Goal: Task Accomplishment & Management: Complete application form

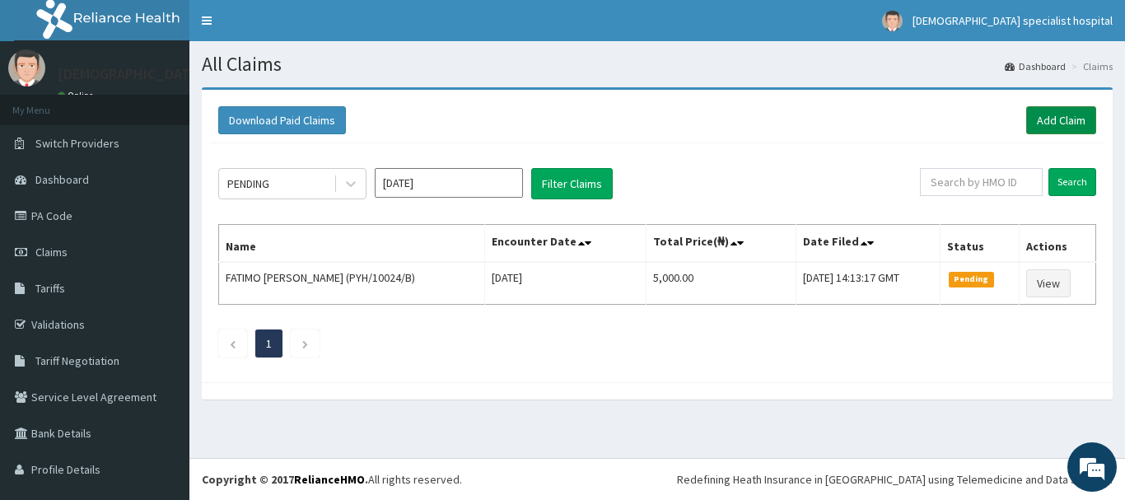
click at [1060, 117] on link "Add Claim" at bounding box center [1062, 120] width 70 height 28
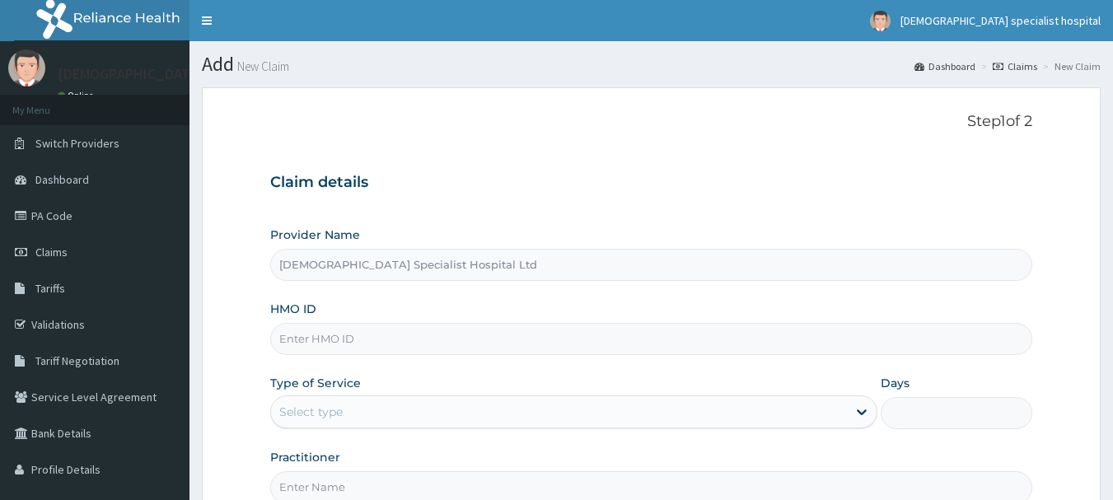
type input "[DEMOGRAPHIC_DATA] Specialist Hospital Ltd"
paste input "WAS/10010/D"
type input "WAS/10010/D"
click at [343, 412] on div "Select type" at bounding box center [310, 412] width 63 height 16
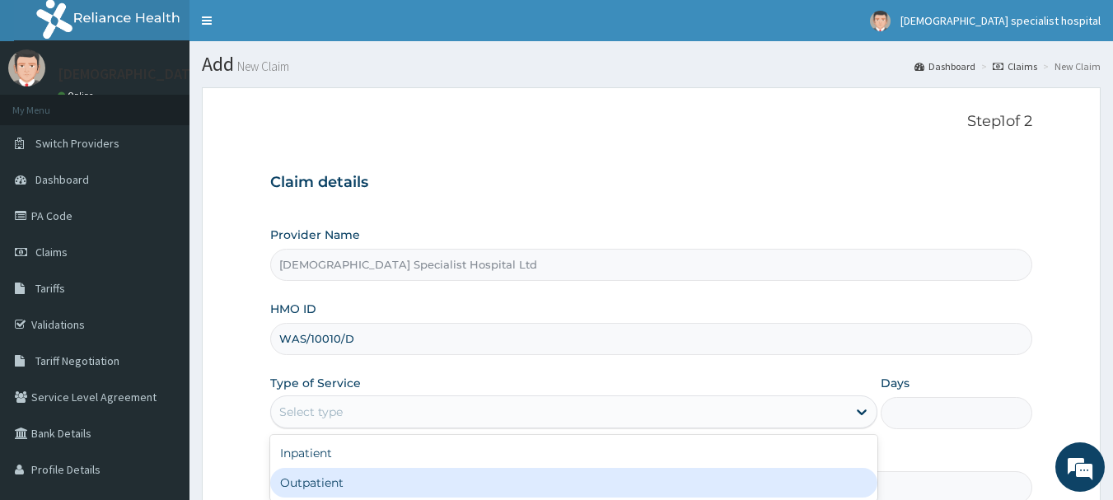
click at [344, 485] on div "Outpatient" at bounding box center [573, 483] width 607 height 30
type input "1"
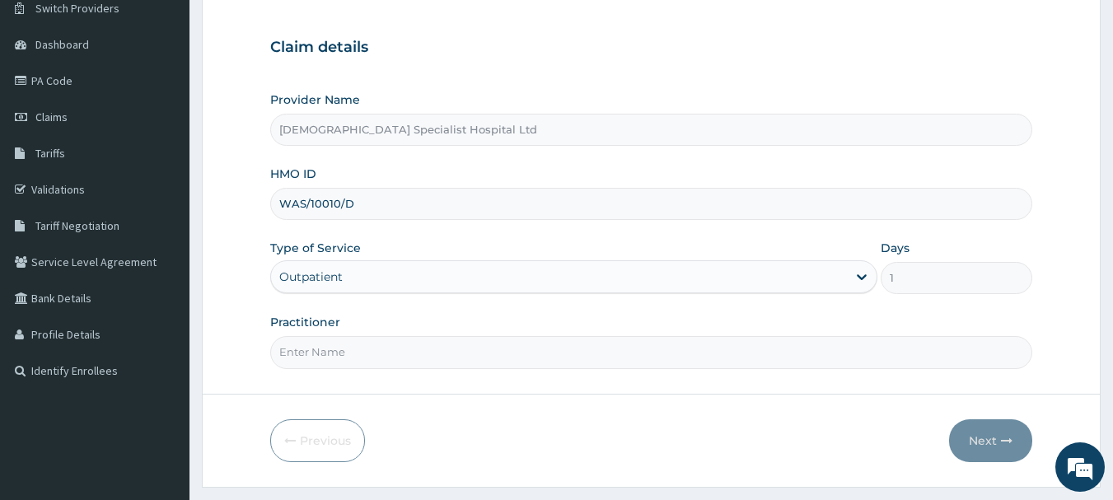
scroll to position [177, 0]
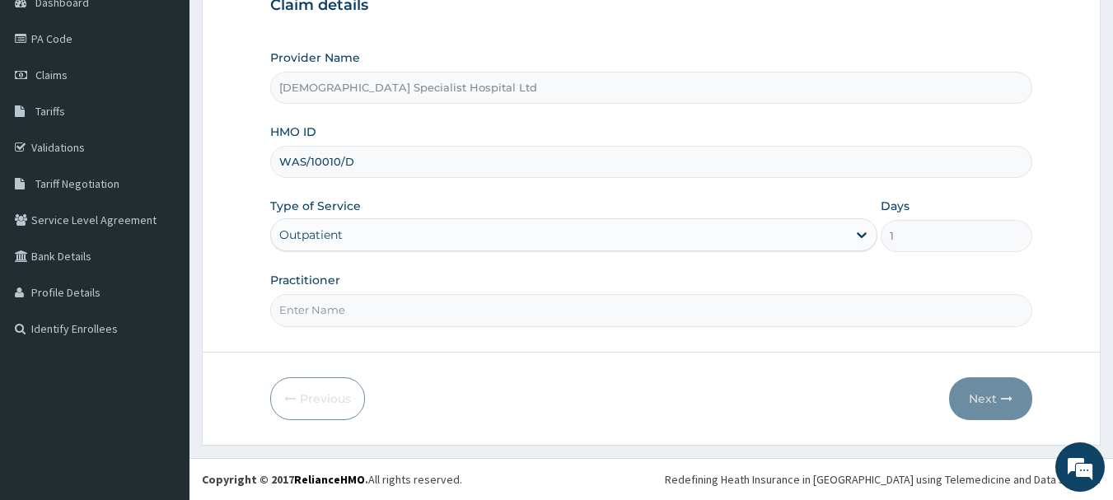
click at [301, 302] on input "Practitioner" at bounding box center [651, 310] width 763 height 32
type input "d"
type input "DR [PERSON_NAME]"
click at [982, 402] on button "Next" at bounding box center [990, 398] width 83 height 43
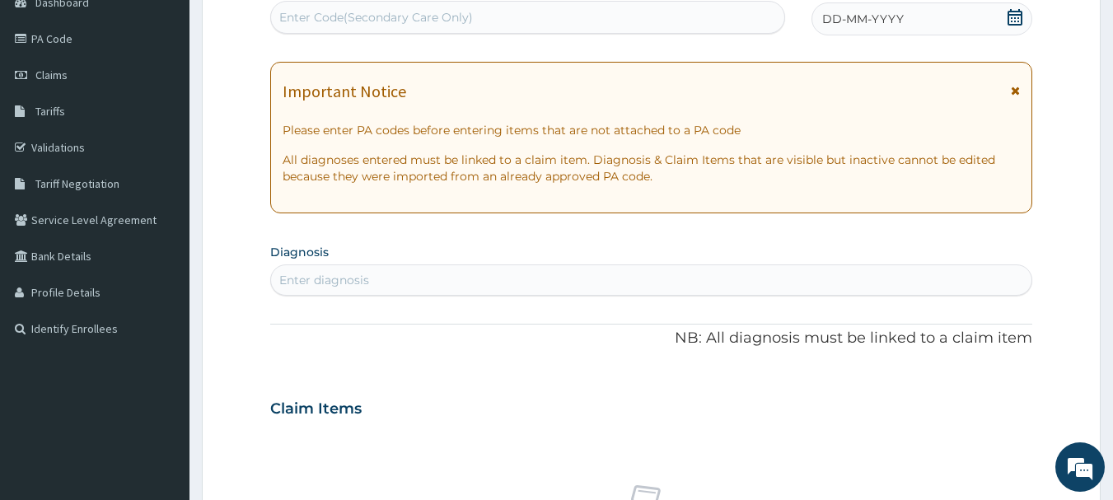
click at [937, 14] on div "DD-MM-YYYY" at bounding box center [922, 18] width 221 height 33
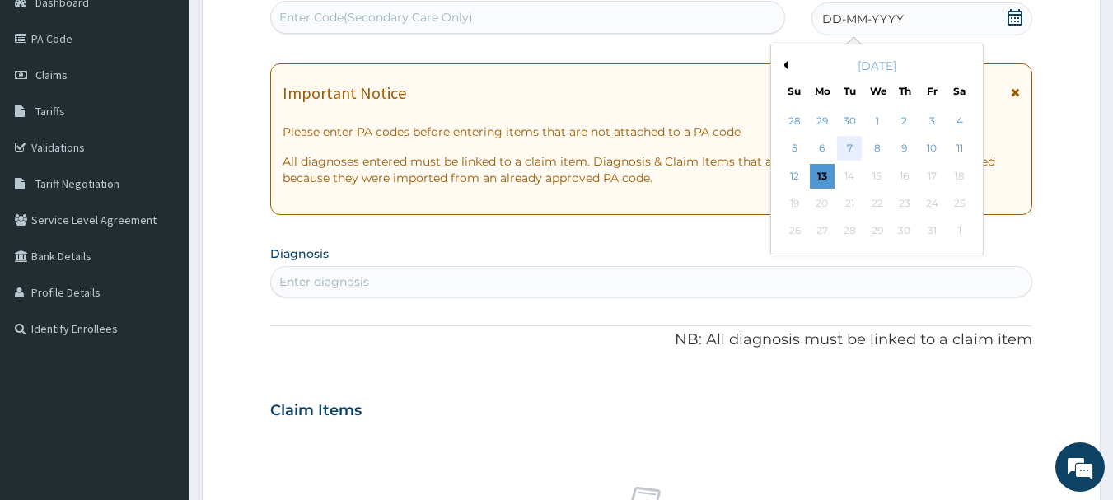
click at [855, 141] on div "7" at bounding box center [850, 149] width 25 height 25
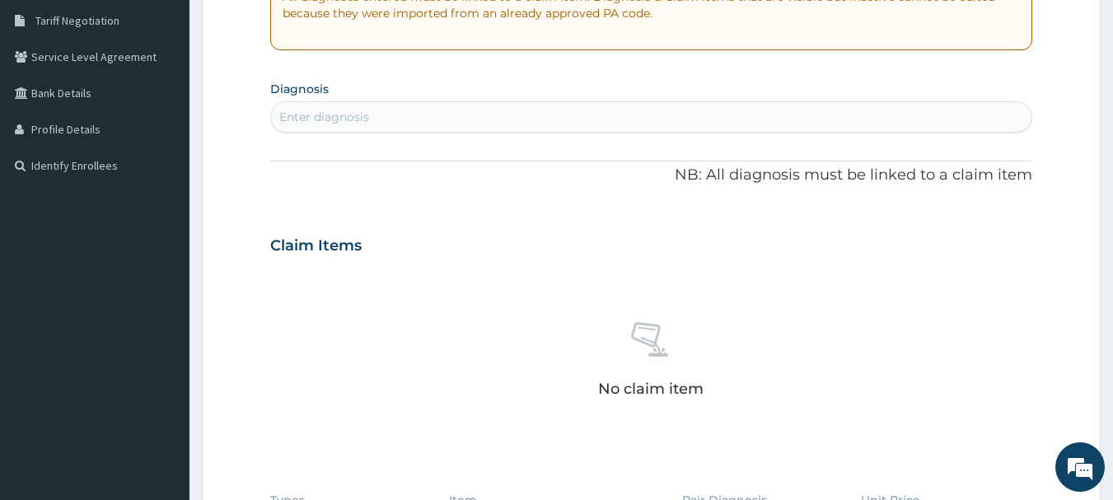
scroll to position [353, 0]
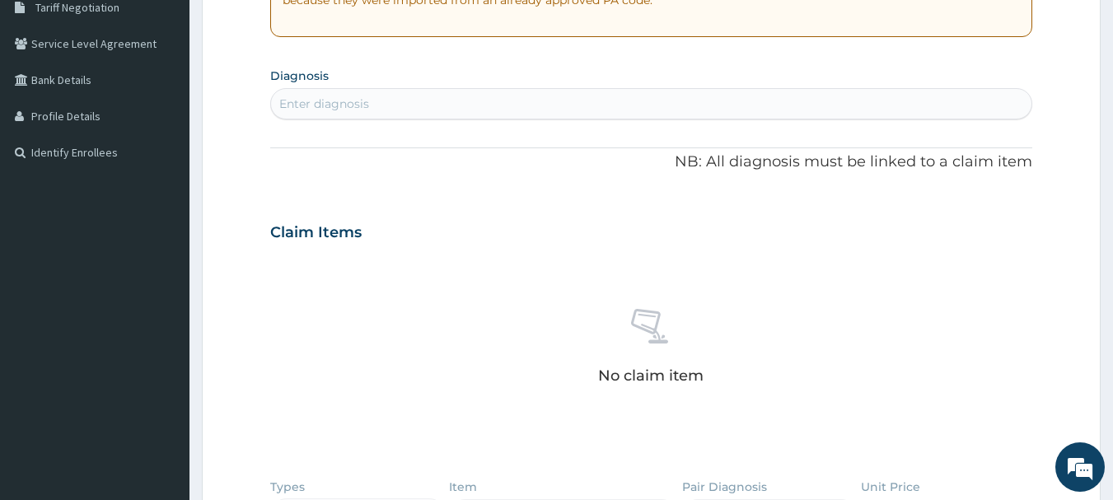
click at [342, 107] on div "Enter diagnosis" at bounding box center [324, 104] width 90 height 16
click at [352, 103] on div "Enter diagnosis" at bounding box center [324, 104] width 90 height 16
type input "[MEDICAL_DATA]"
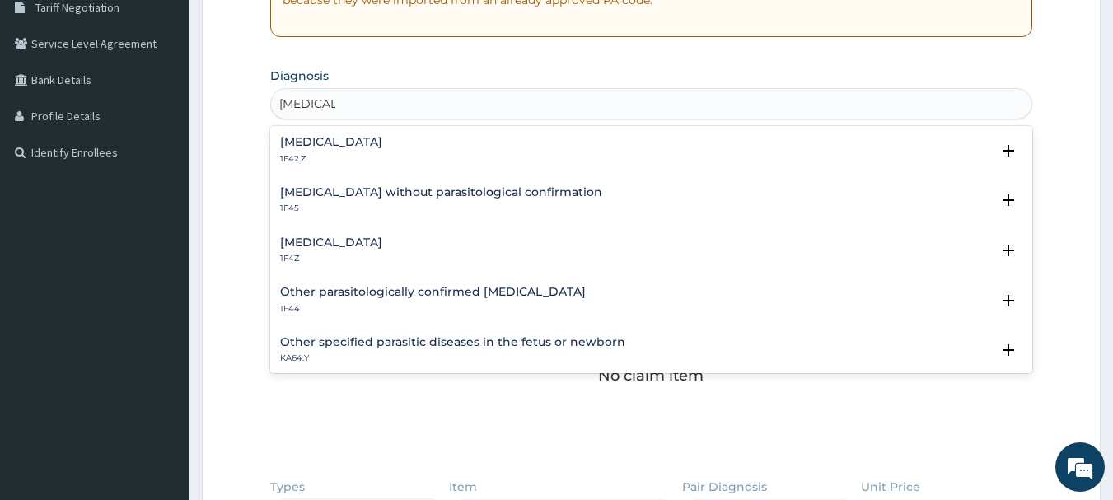
click at [382, 260] on p "1F4Z" at bounding box center [331, 259] width 102 height 12
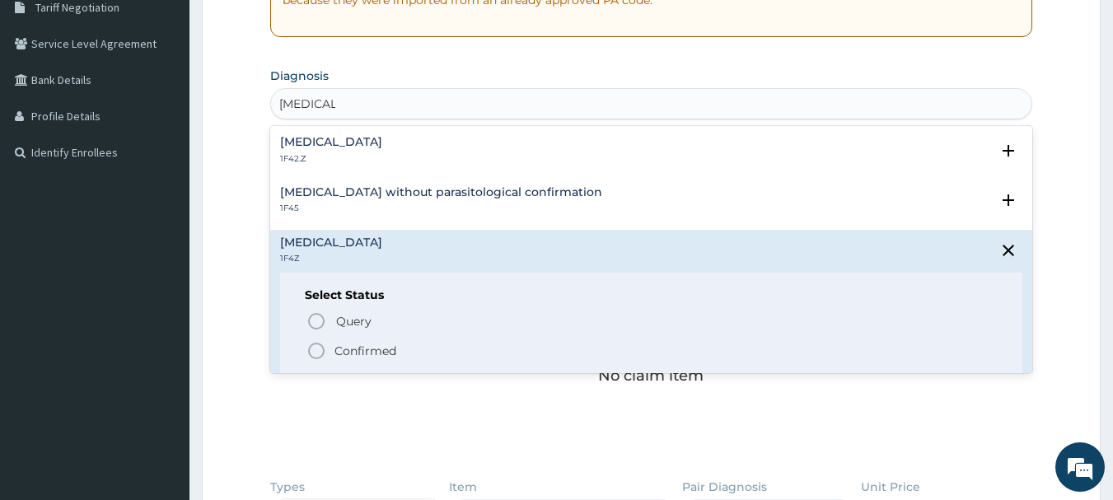
click at [381, 359] on p "Confirmed" at bounding box center [366, 351] width 62 height 16
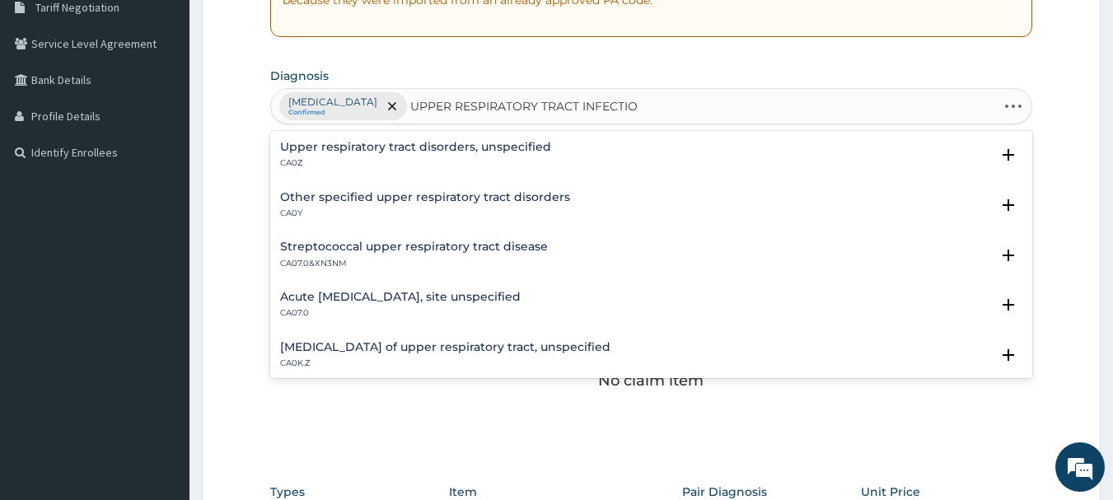
type input "[MEDICAL_DATA]"
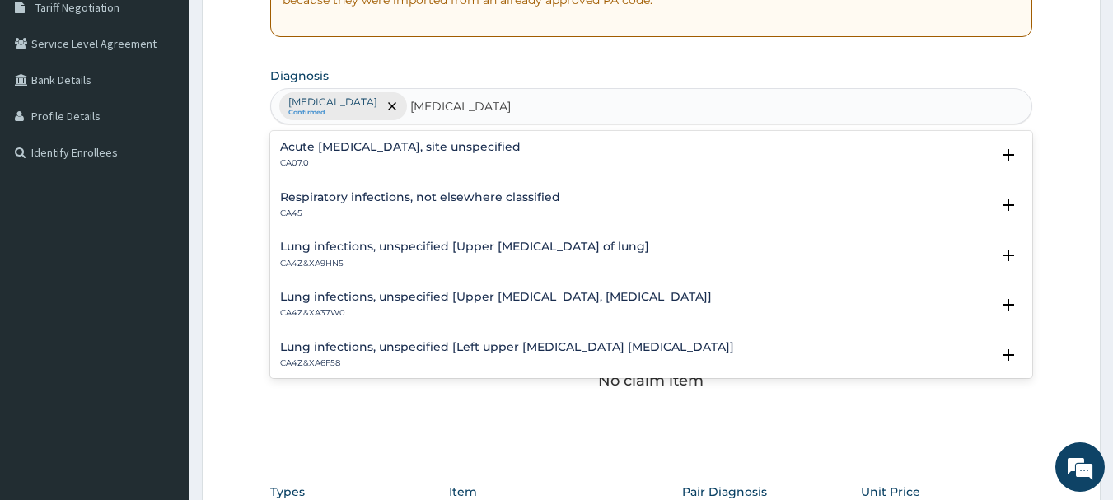
click at [503, 145] on h4 "Acute [MEDICAL_DATA], site unspecified" at bounding box center [400, 147] width 241 height 12
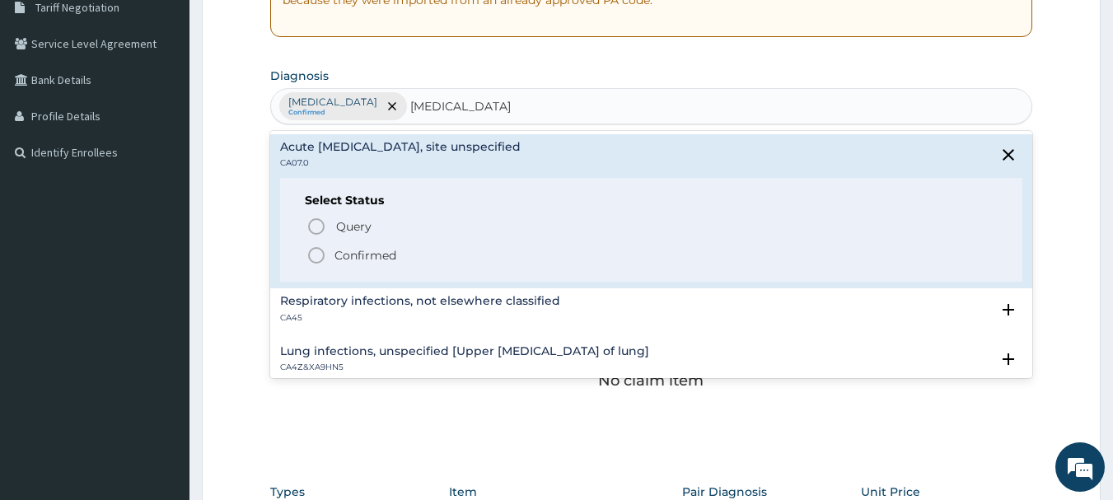
click at [370, 257] on p "Confirmed" at bounding box center [366, 255] width 62 height 16
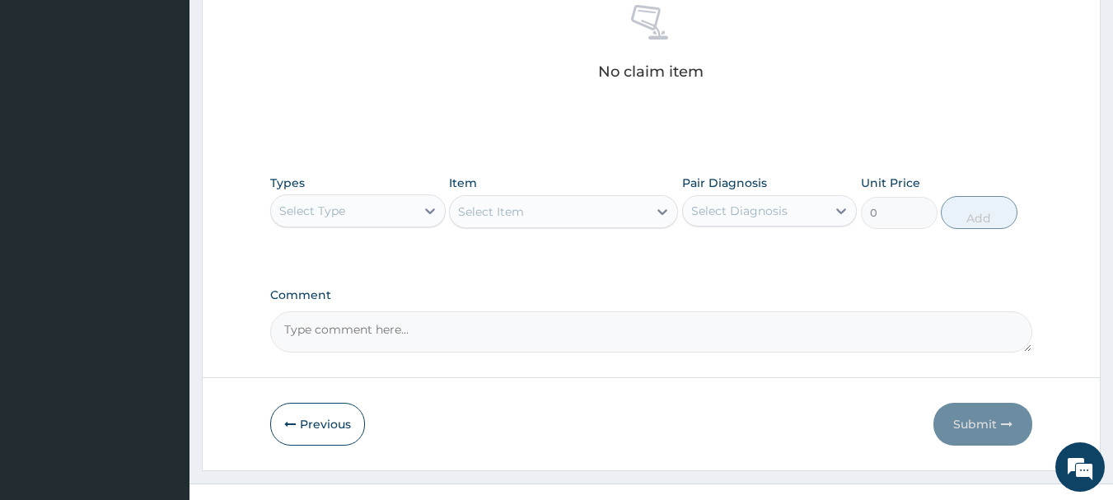
scroll to position [688, 0]
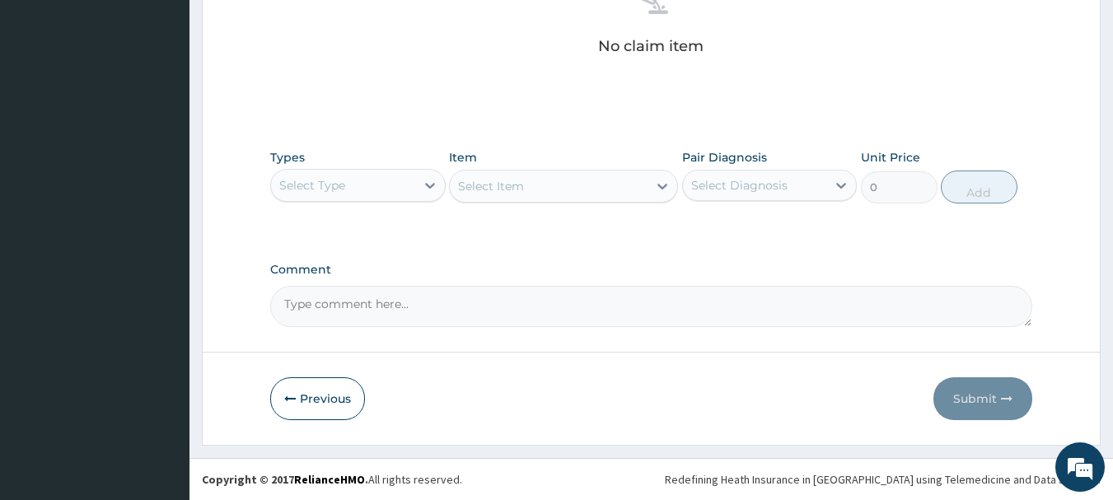
drag, startPoint x: 345, startPoint y: 163, endPoint x: 336, endPoint y: 194, distance: 32.6
click at [345, 164] on div "Types Select Type" at bounding box center [357, 176] width 175 height 54
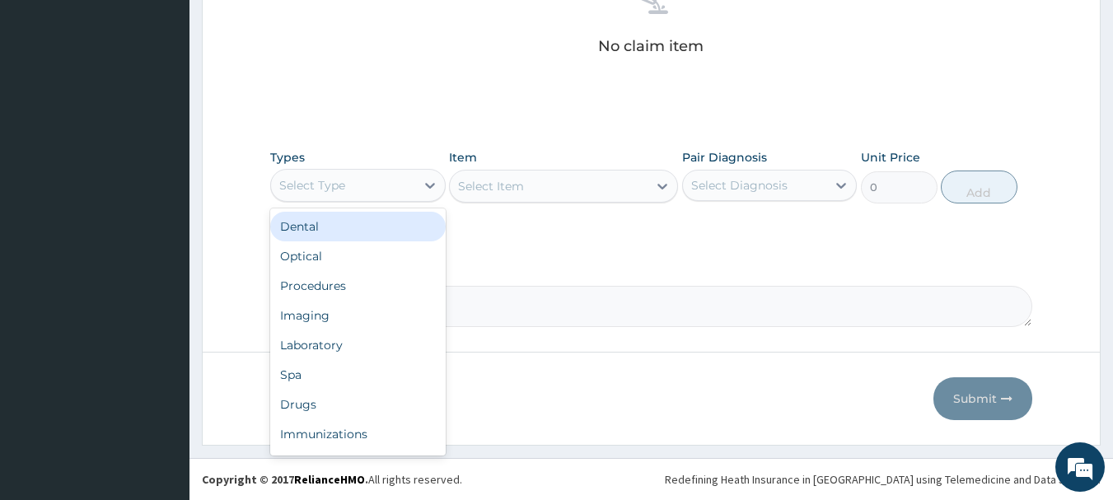
click at [335, 194] on div "Select Type" at bounding box center [343, 185] width 144 height 26
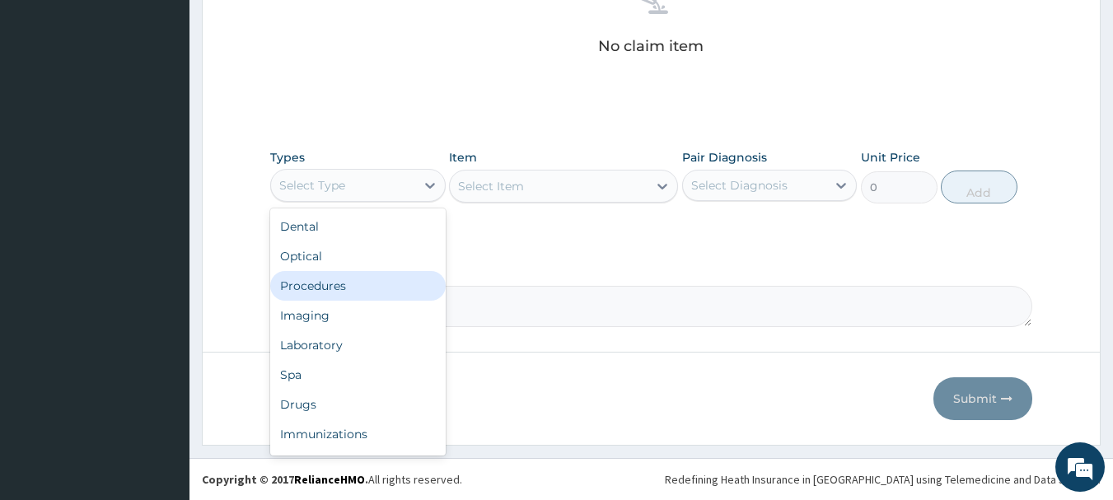
click at [334, 287] on div "Procedures" at bounding box center [357, 286] width 175 height 30
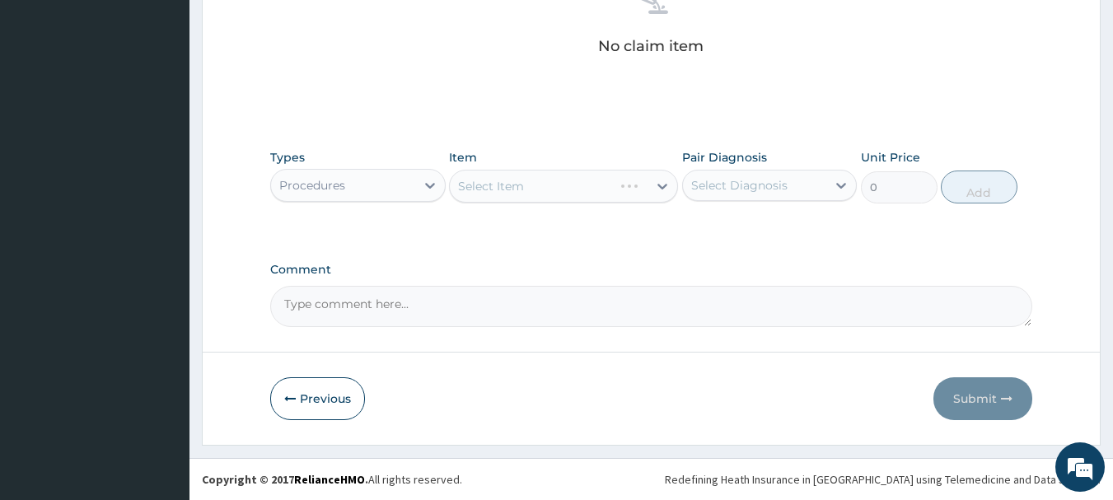
click at [490, 189] on div "Select Item" at bounding box center [563, 186] width 229 height 33
click at [545, 181] on div "Select Item" at bounding box center [549, 186] width 198 height 26
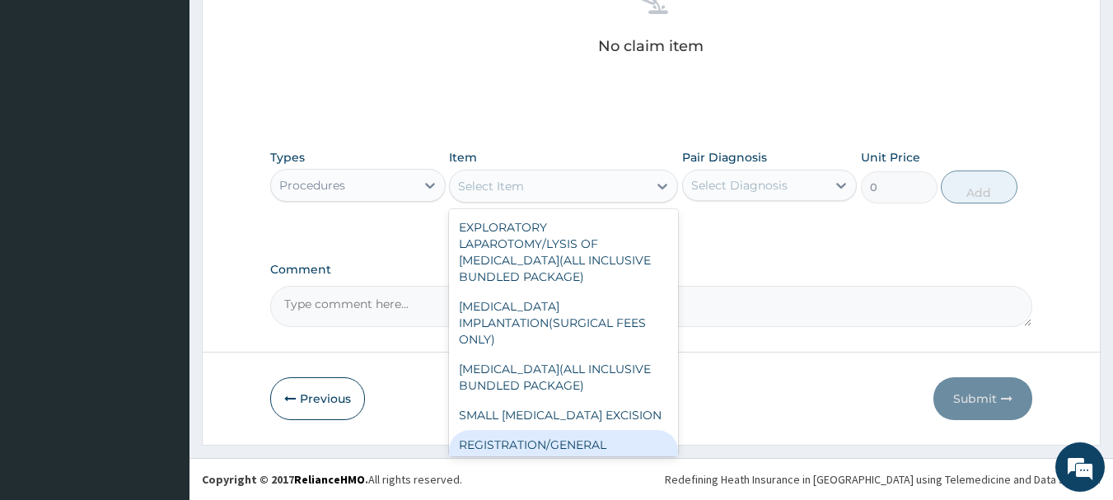
click at [551, 437] on div "REGISTRATION/GENERAL CONSULTATION" at bounding box center [563, 453] width 229 height 46
type input "2000"
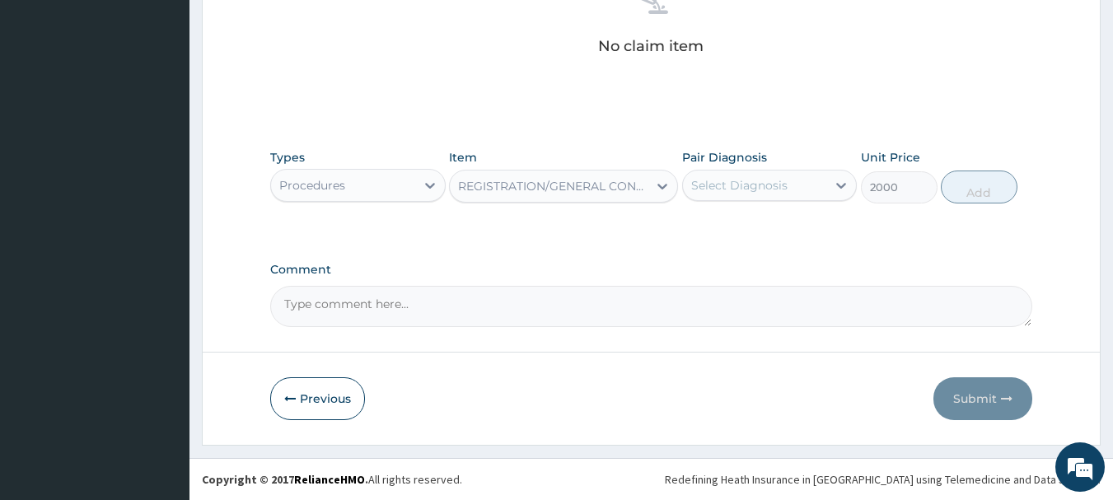
click at [728, 181] on div "Select Diagnosis" at bounding box center [739, 185] width 96 height 16
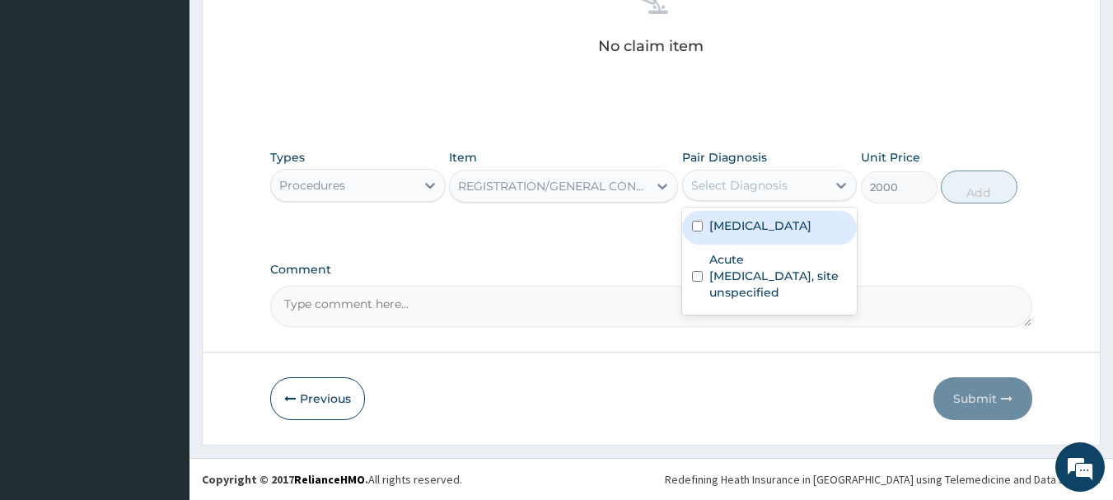
click at [738, 241] on div "[MEDICAL_DATA]" at bounding box center [769, 228] width 175 height 34
checkbox input "true"
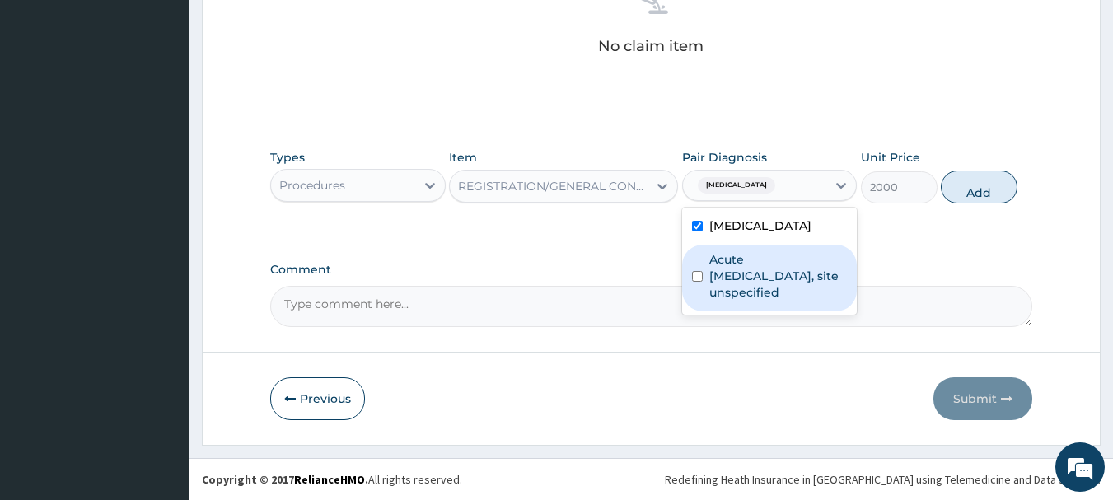
click at [728, 306] on div "Acute [MEDICAL_DATA], site unspecified" at bounding box center [769, 278] width 175 height 67
checkbox input "true"
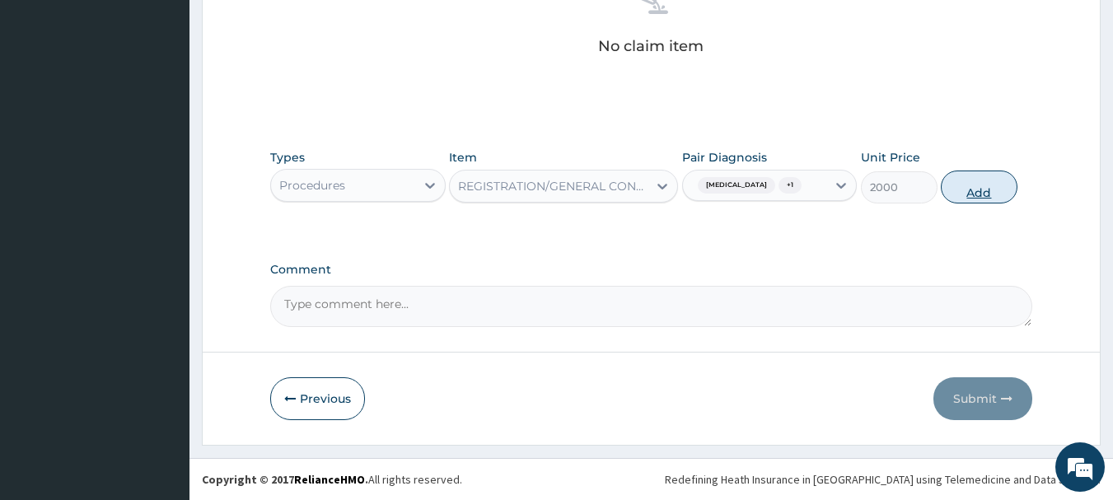
click at [966, 191] on button "Add" at bounding box center [979, 187] width 77 height 33
type input "0"
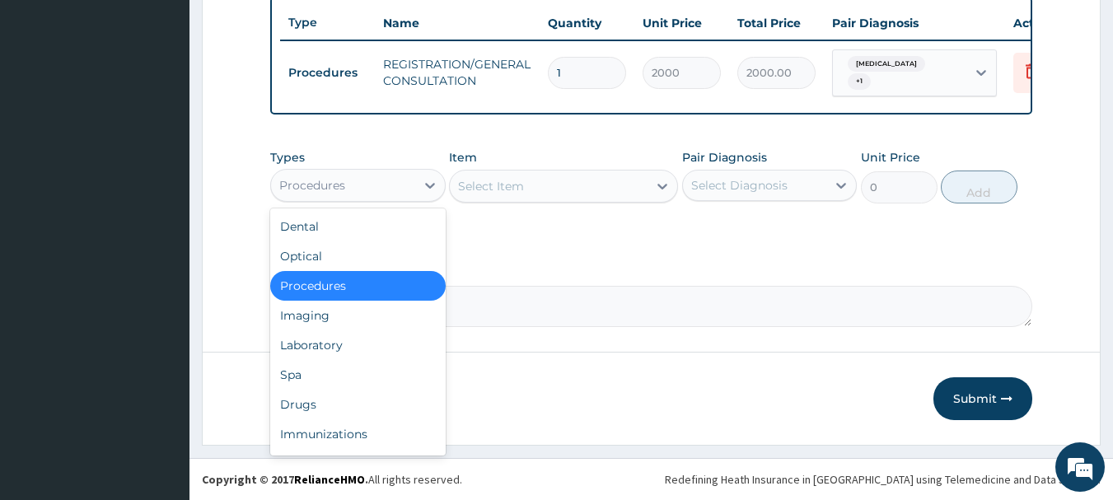
click at [366, 185] on div "Procedures" at bounding box center [343, 185] width 144 height 26
click at [340, 344] on div "Laboratory" at bounding box center [357, 345] width 175 height 30
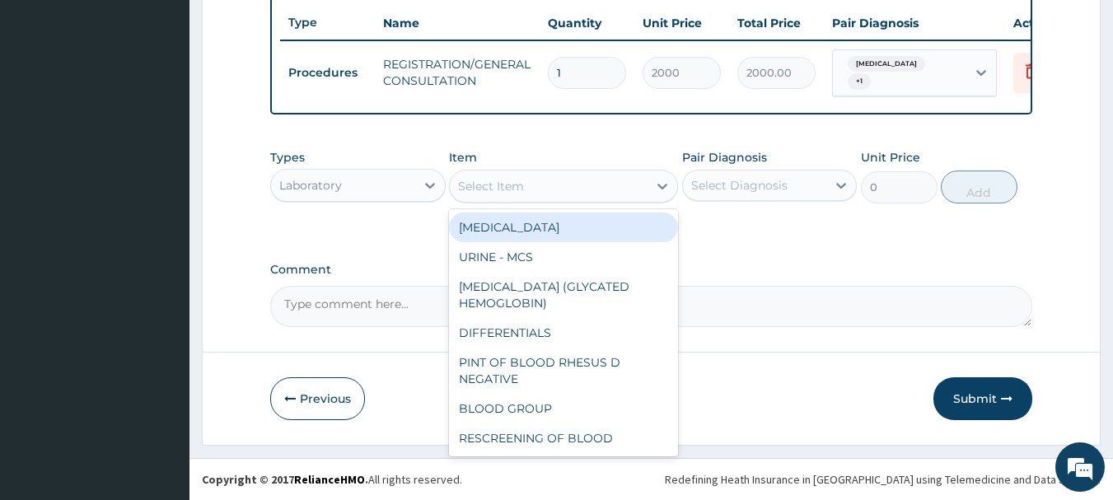
click at [456, 180] on div "Select Item" at bounding box center [549, 186] width 198 height 26
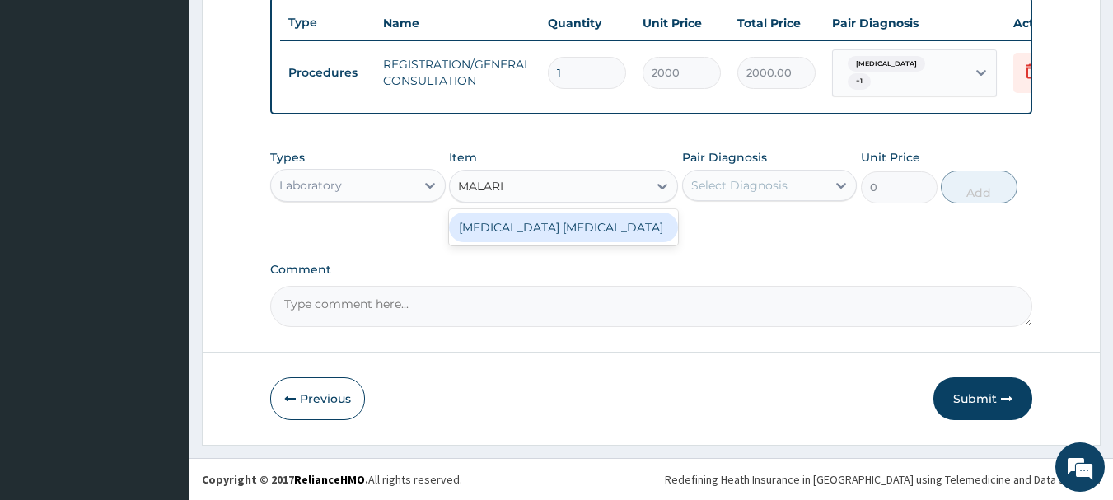
type input "[MEDICAL_DATA]"
click at [560, 241] on div "[MEDICAL_DATA] [MEDICAL_DATA]" at bounding box center [563, 228] width 229 height 30
type input "1000"
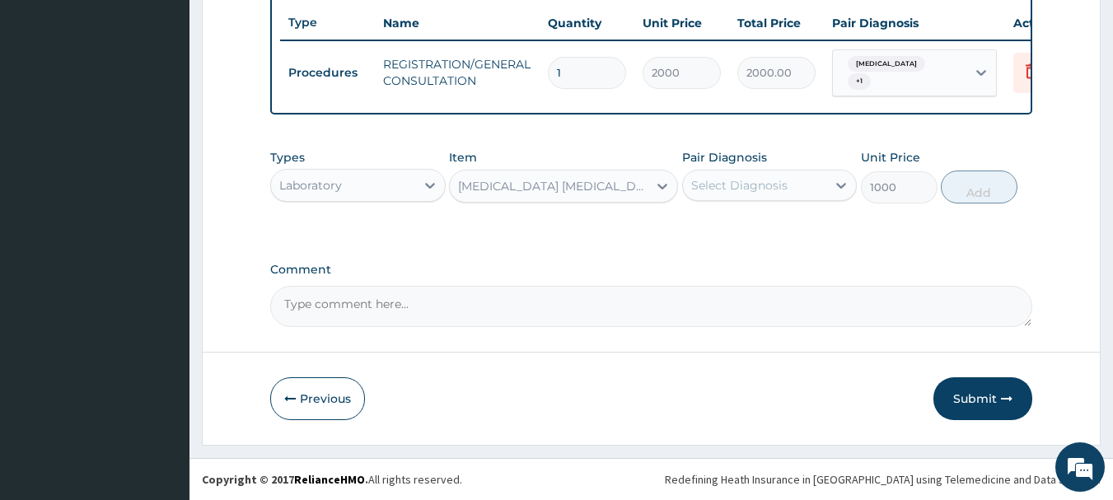
click at [701, 185] on div "Select Diagnosis" at bounding box center [739, 185] width 96 height 16
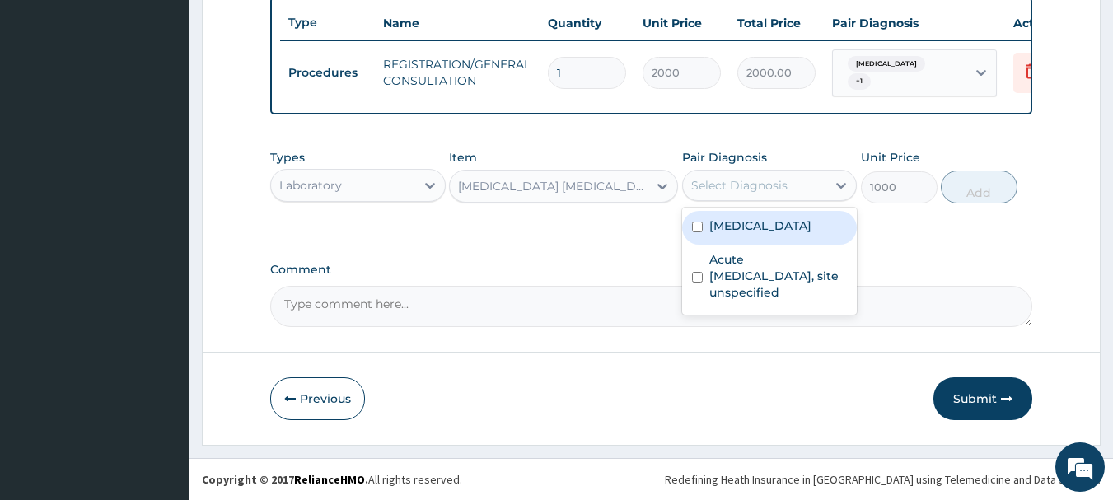
click at [708, 233] on div "[MEDICAL_DATA]" at bounding box center [769, 228] width 175 height 34
checkbox input "true"
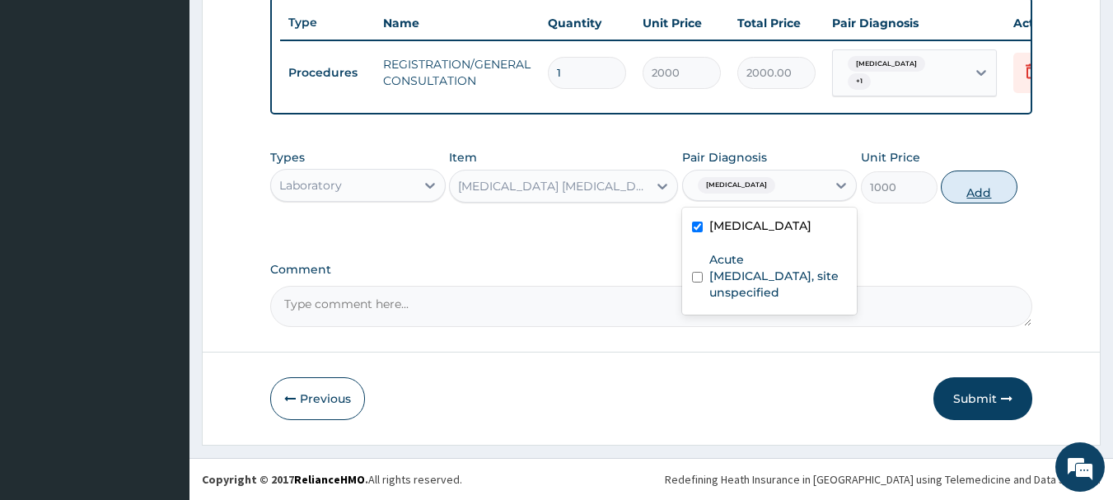
click at [990, 178] on button "Add" at bounding box center [979, 187] width 77 height 33
type input "0"
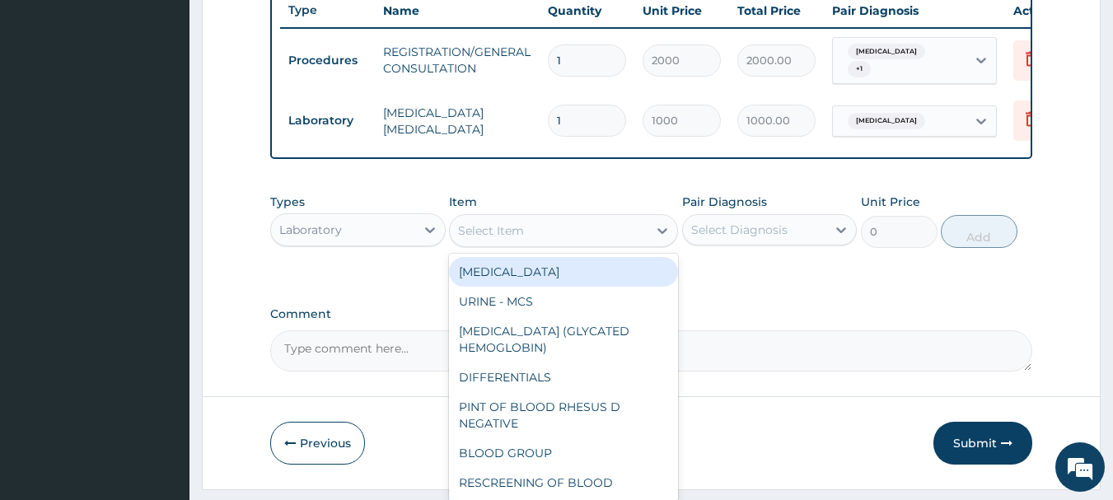
click at [470, 230] on div "Select Item" at bounding box center [549, 231] width 198 height 26
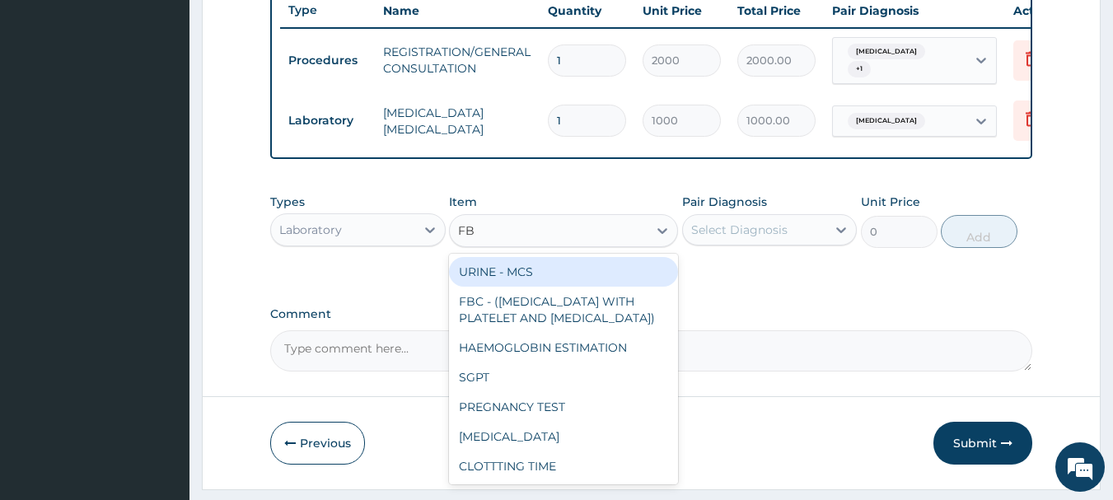
type input "FBC"
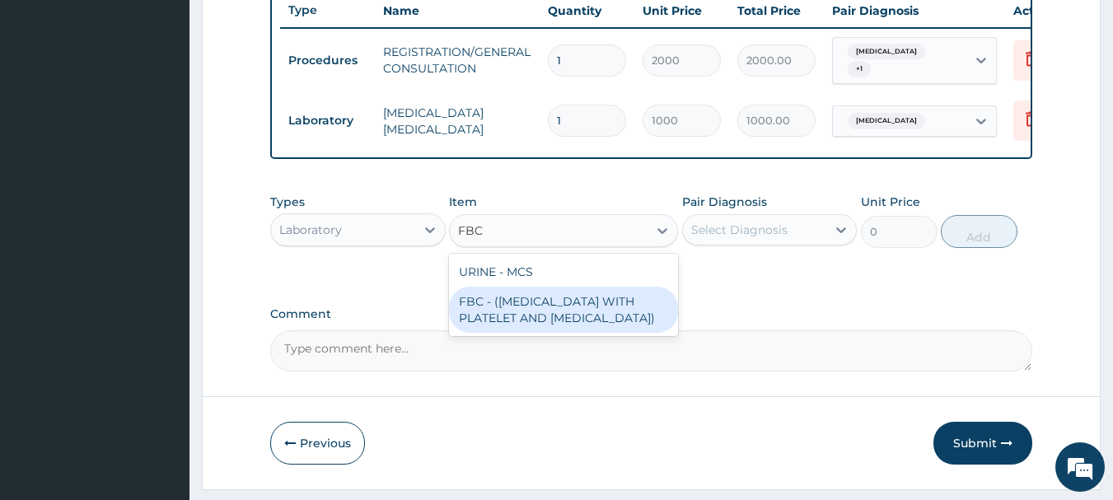
click at [527, 323] on div "FBC - ([MEDICAL_DATA] WITH PLATELET AND [MEDICAL_DATA])" at bounding box center [563, 310] width 229 height 46
type input "2500"
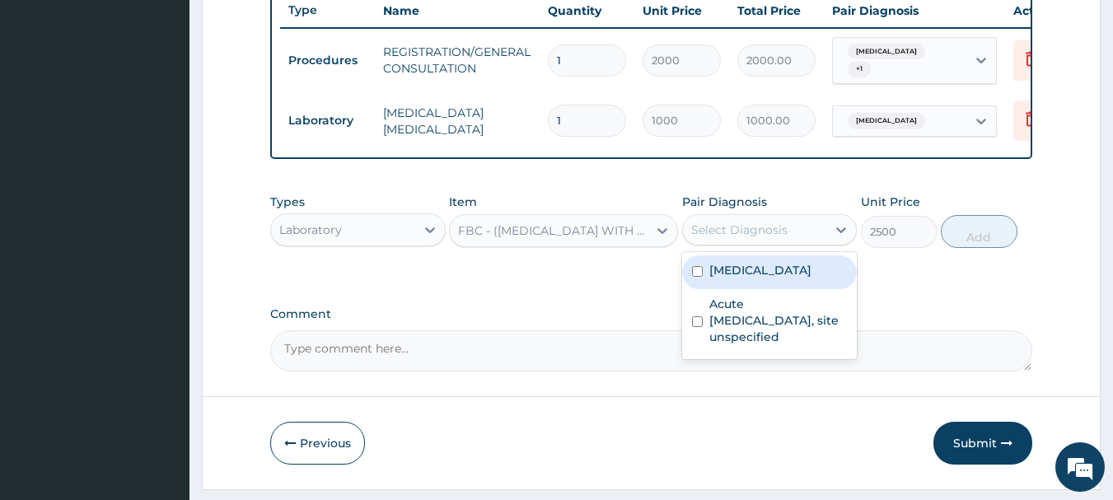
click at [818, 241] on div "Select Diagnosis" at bounding box center [755, 230] width 144 height 26
click at [804, 269] on div "[MEDICAL_DATA]" at bounding box center [769, 272] width 175 height 34
checkbox input "true"
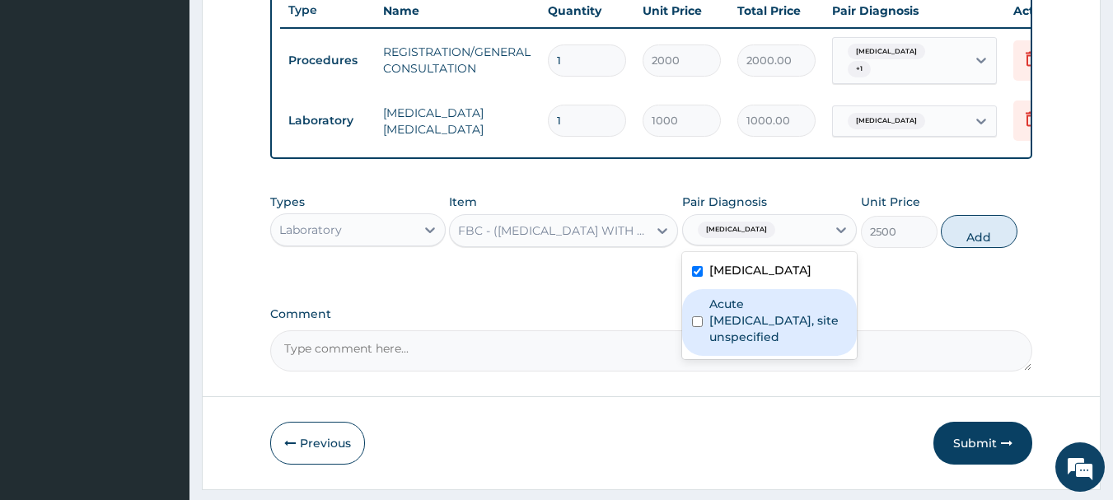
click at [807, 316] on label "Acute [MEDICAL_DATA], site unspecified" at bounding box center [778, 320] width 138 height 49
checkbox input "true"
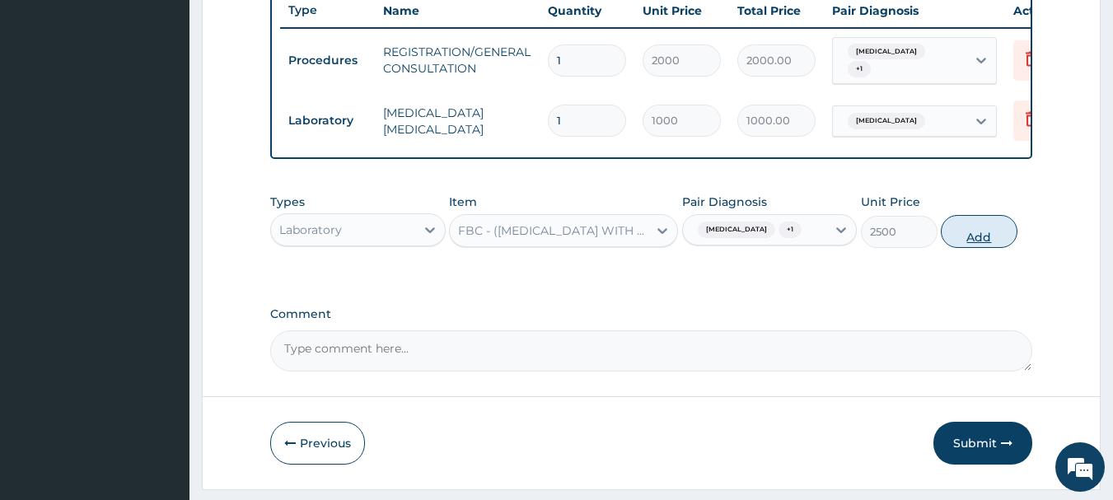
click at [957, 248] on button "Add" at bounding box center [979, 231] width 77 height 33
type input "0"
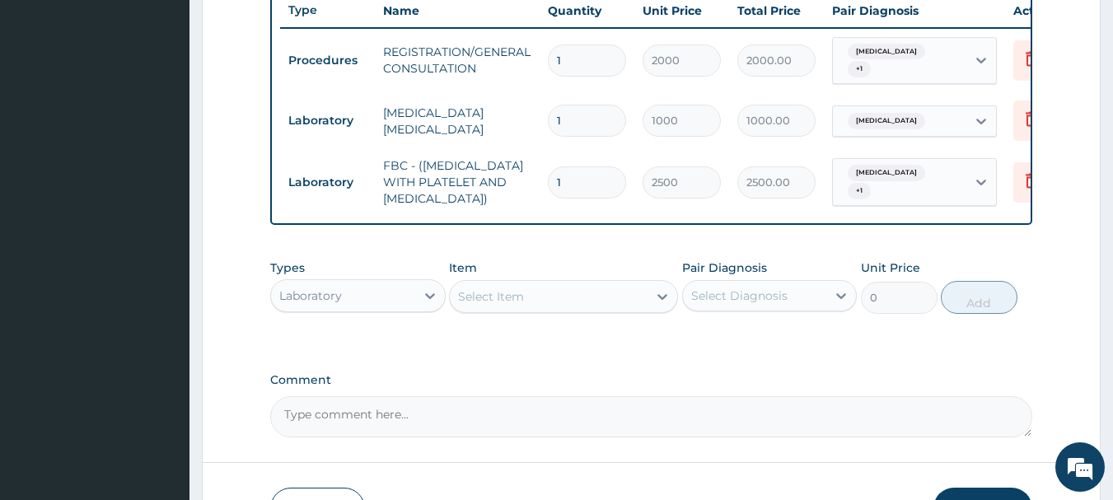
click at [399, 309] on div "Laboratory" at bounding box center [343, 296] width 144 height 26
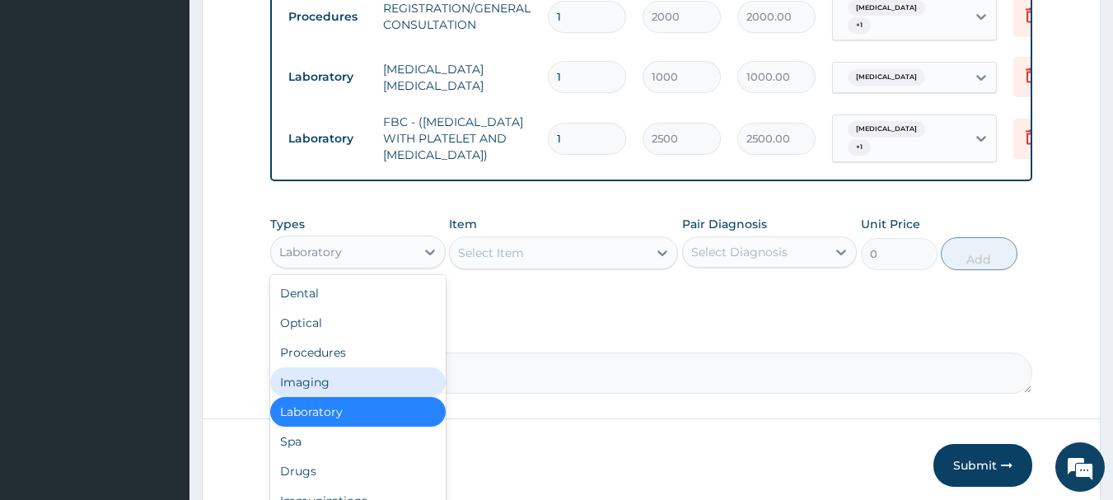
scroll to position [751, 0]
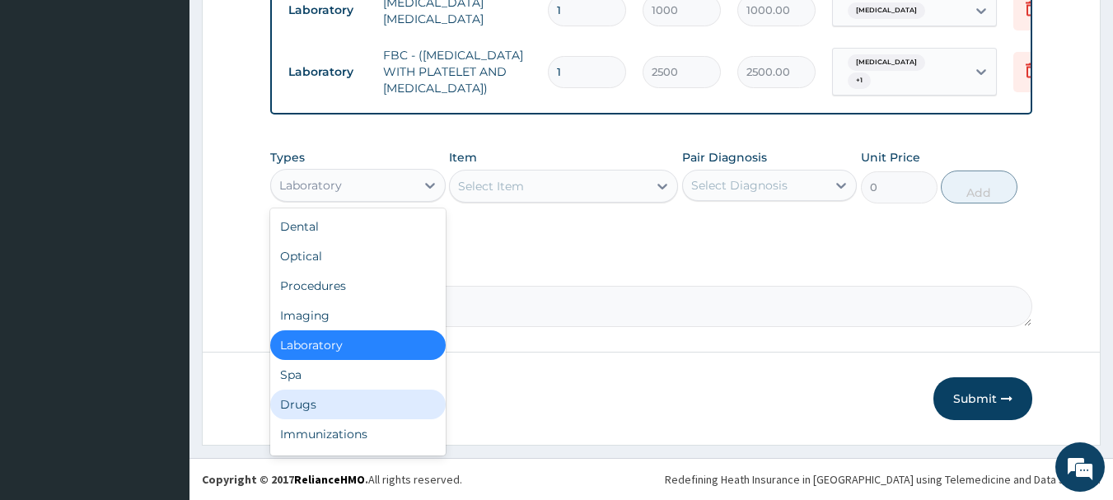
click at [343, 397] on div "Drugs" at bounding box center [357, 405] width 175 height 30
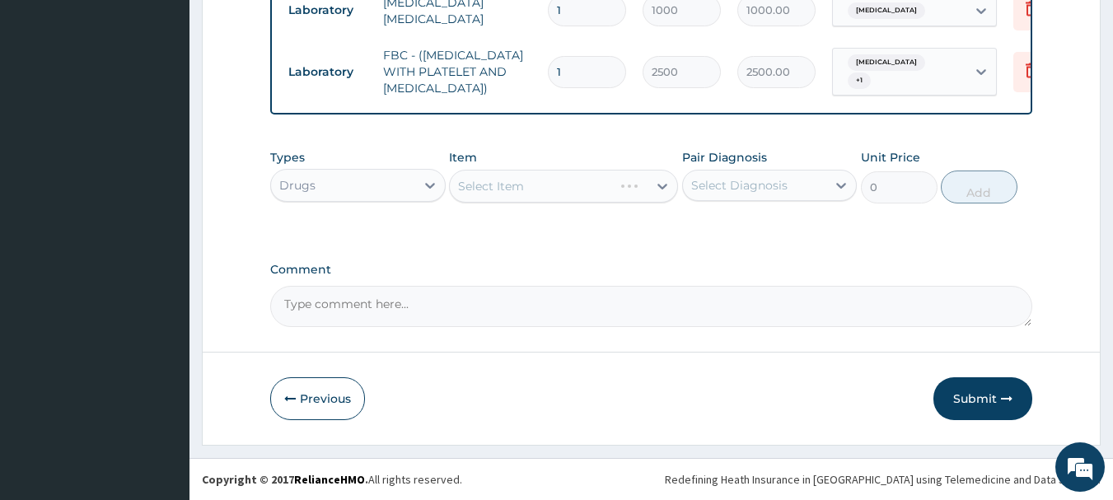
click at [539, 174] on div "Select Item" at bounding box center [563, 186] width 229 height 33
click at [489, 180] on div "Select Item" at bounding box center [491, 186] width 66 height 16
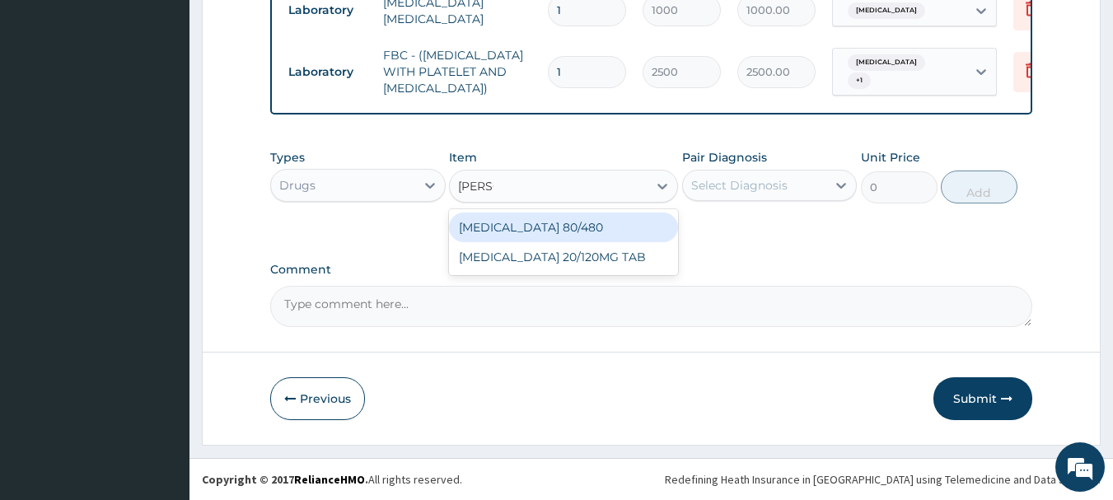
type input "COART"
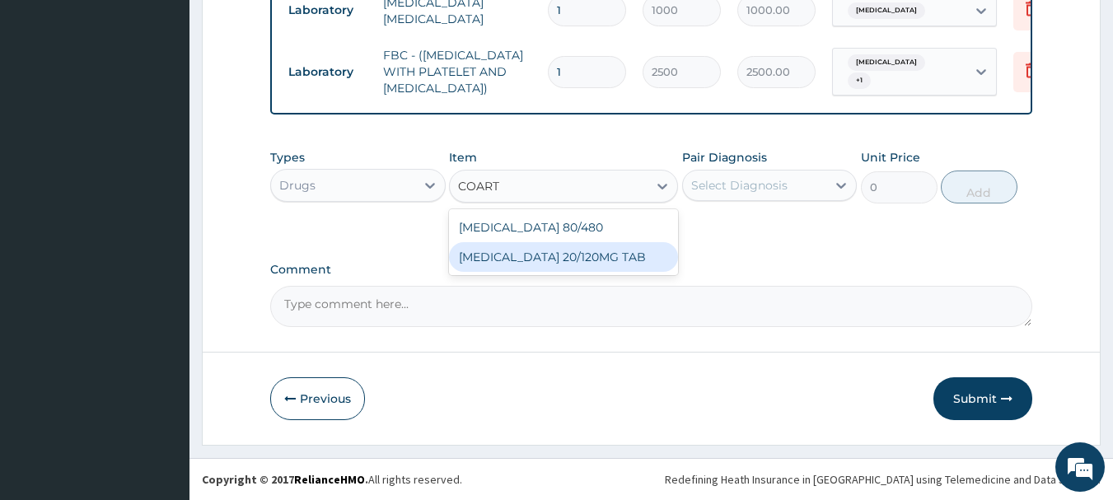
click at [541, 262] on div "[MEDICAL_DATA] 20/120MG TAB" at bounding box center [563, 257] width 229 height 30
type input "60"
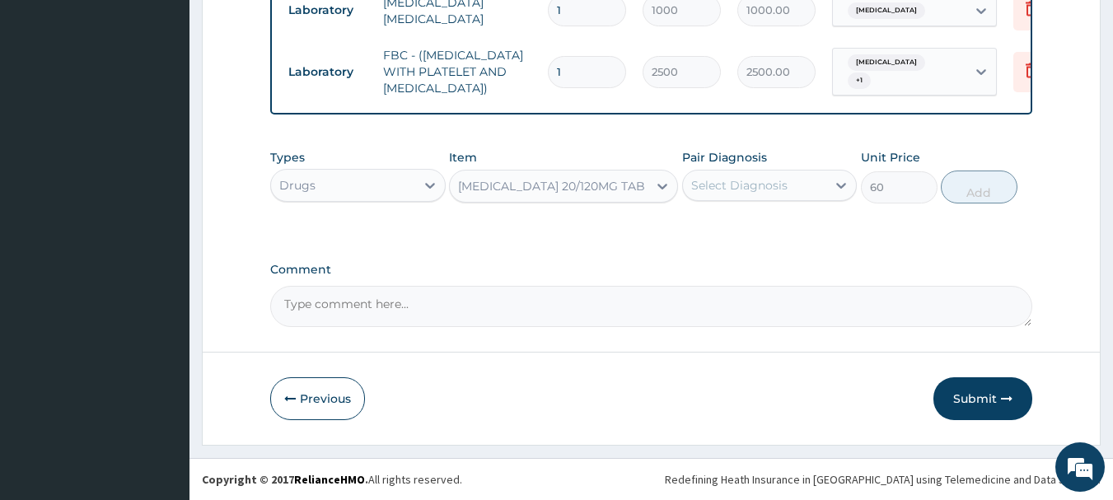
click at [737, 185] on div "Select Diagnosis" at bounding box center [739, 185] width 96 height 16
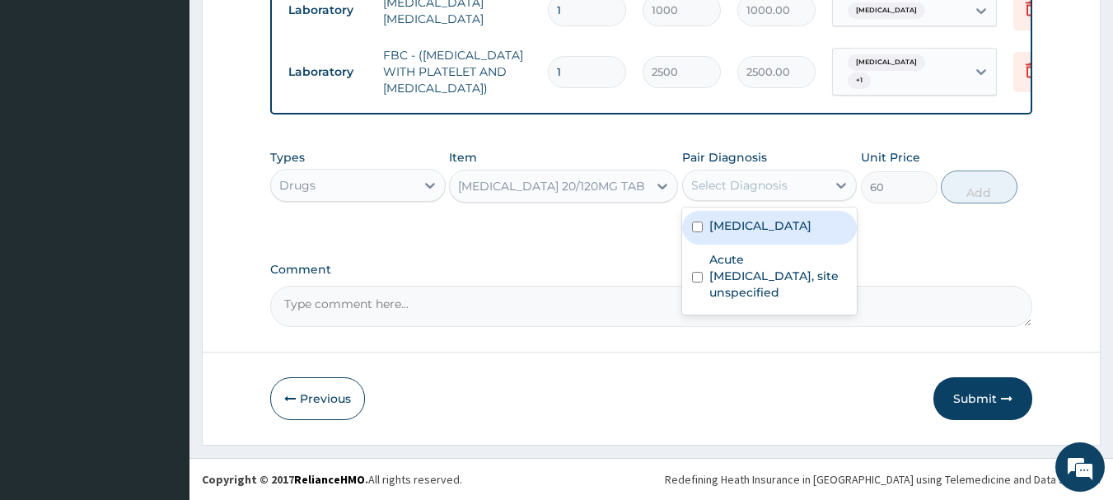
click at [751, 232] on label "[MEDICAL_DATA]" at bounding box center [760, 226] width 102 height 16
checkbox input "true"
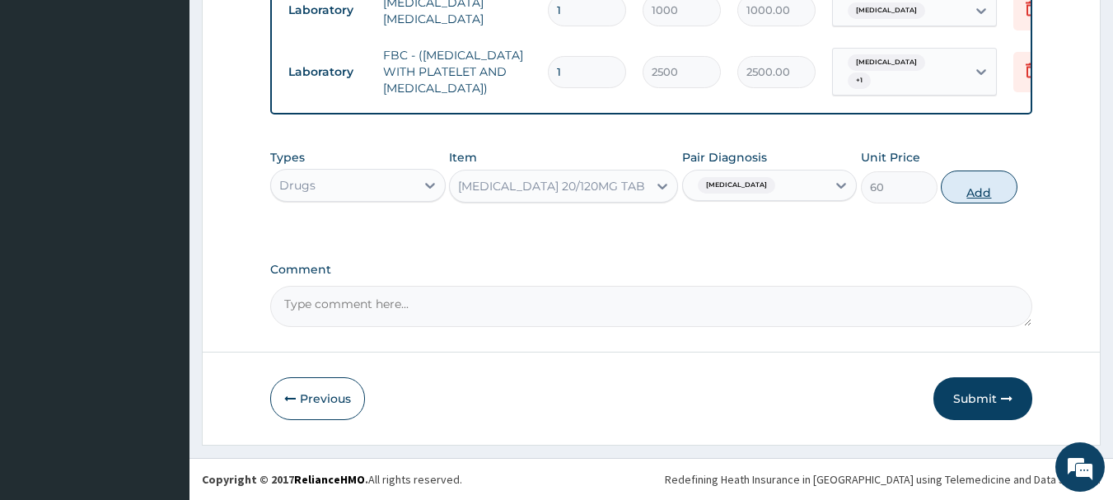
click at [990, 194] on button "Add" at bounding box center [979, 187] width 77 height 33
type input "0"
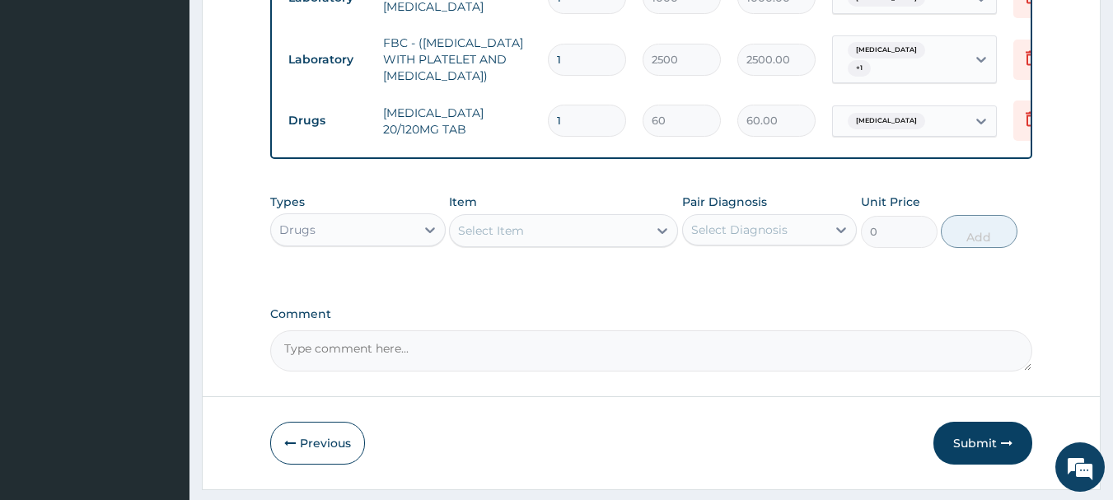
type input "0.00"
type input "6"
type input "360.00"
type input "6"
click at [504, 239] on div "Select Item" at bounding box center [491, 230] width 66 height 16
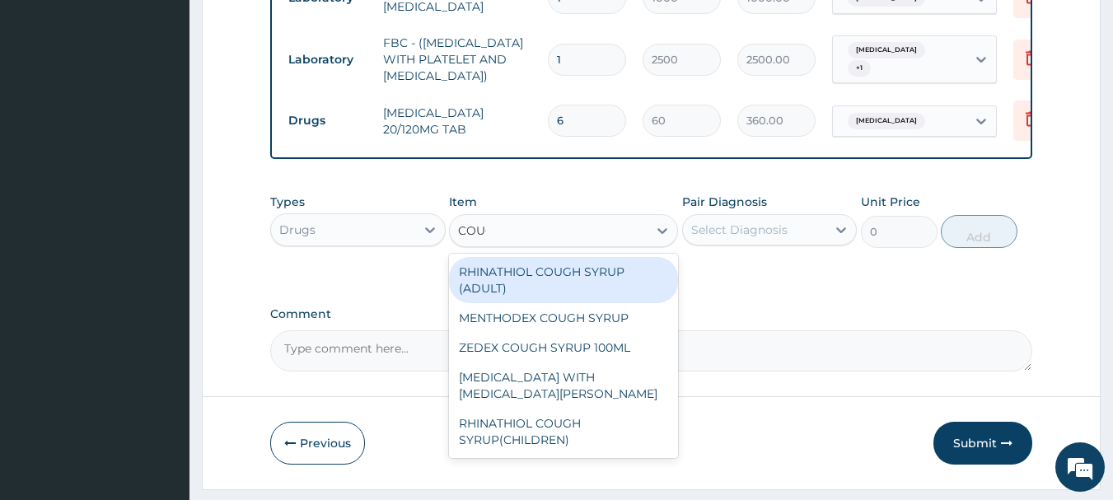
type input "COUGH"
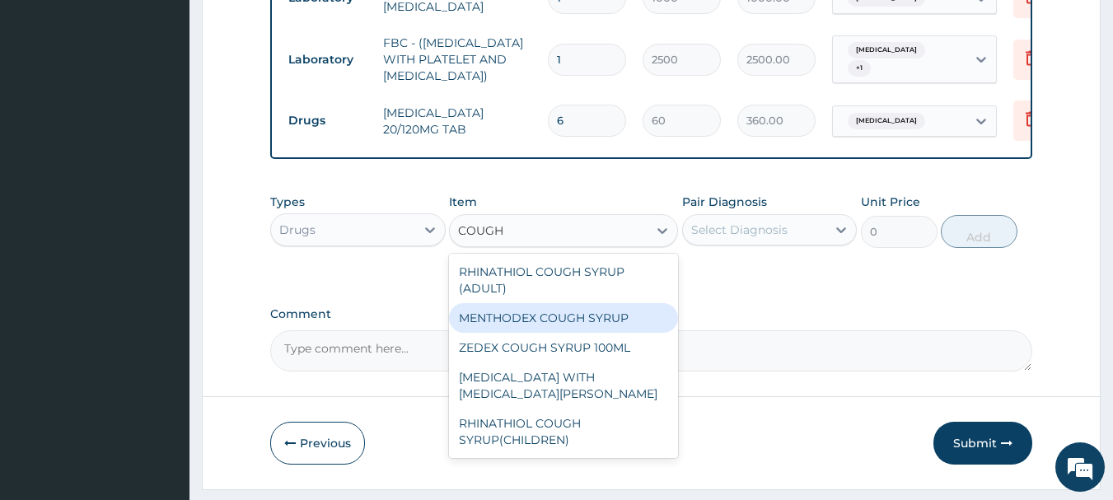
click at [513, 332] on div "MENTHODEX COUGH SYRUP" at bounding box center [563, 318] width 229 height 30
type input "690"
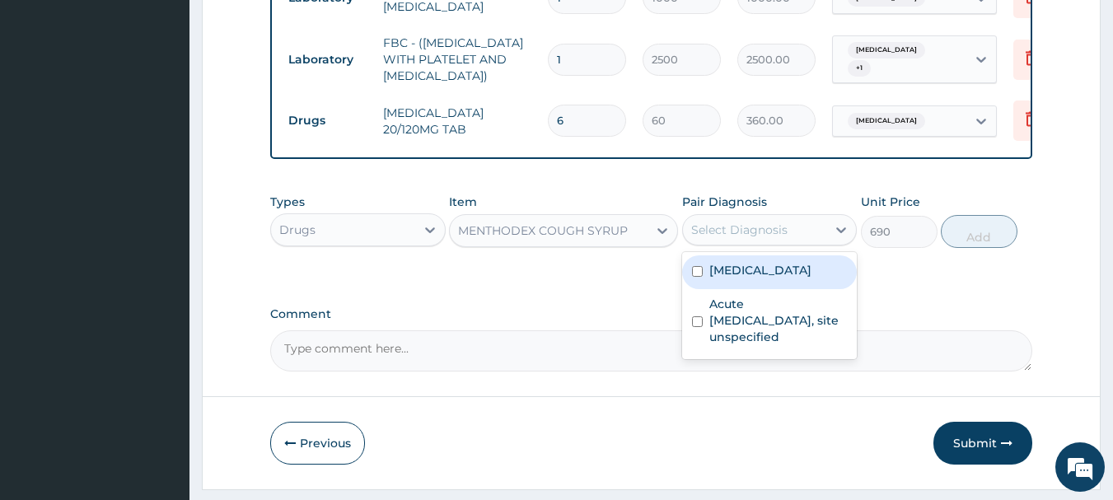
click at [756, 238] on div "Select Diagnosis" at bounding box center [739, 230] width 96 height 16
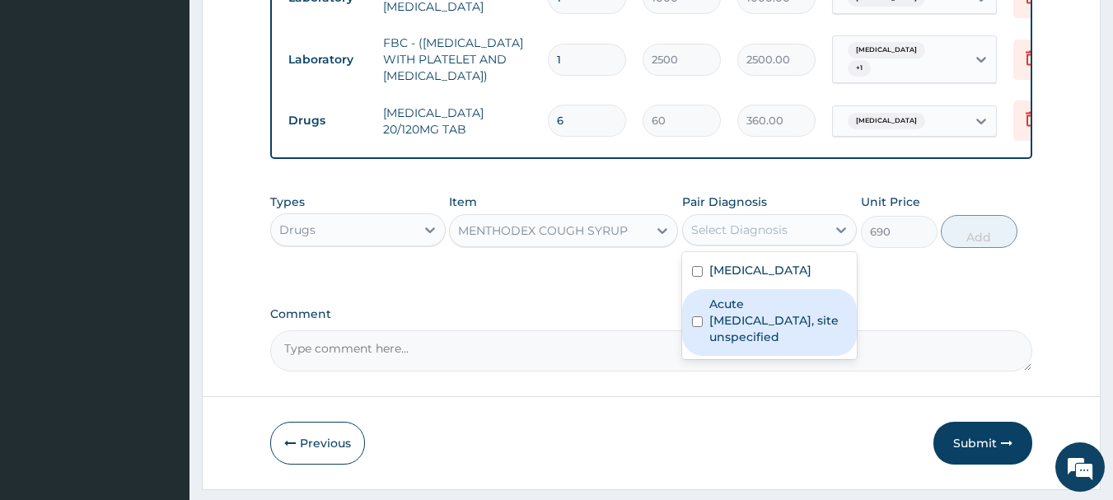
click at [746, 331] on label "Acute [MEDICAL_DATA], site unspecified" at bounding box center [778, 320] width 138 height 49
checkbox input "true"
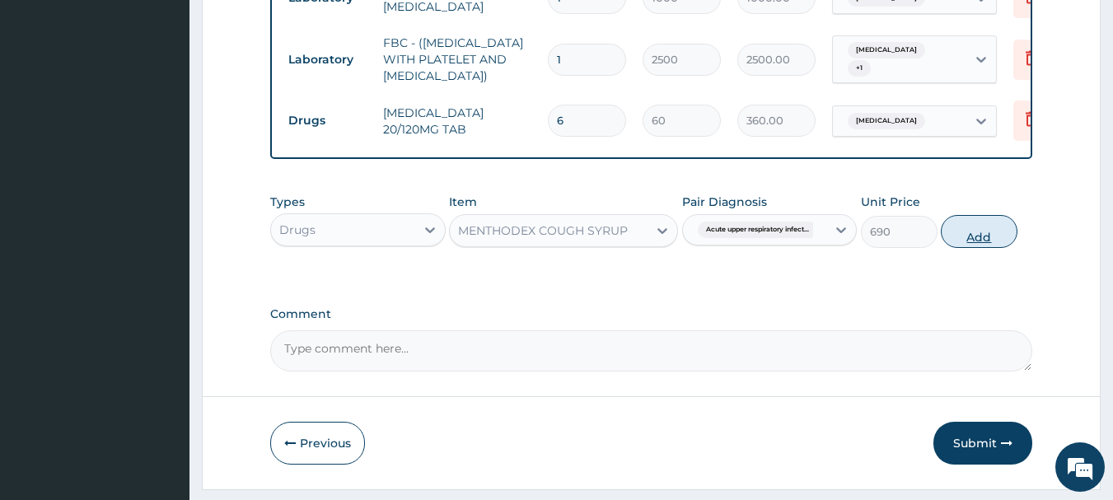
click at [1018, 232] on button "Add" at bounding box center [979, 231] width 77 height 33
type input "0"
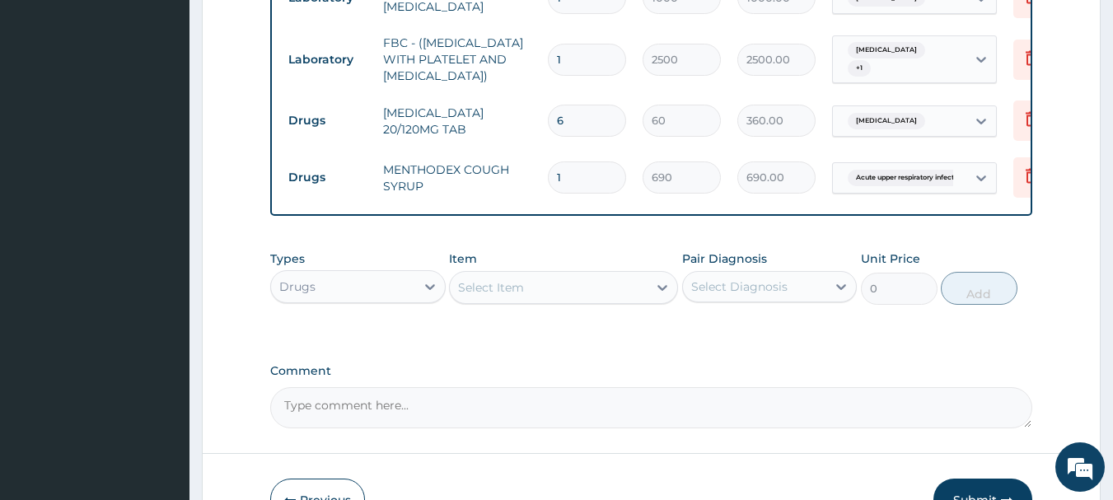
click at [474, 296] on div "Select Item" at bounding box center [491, 287] width 66 height 16
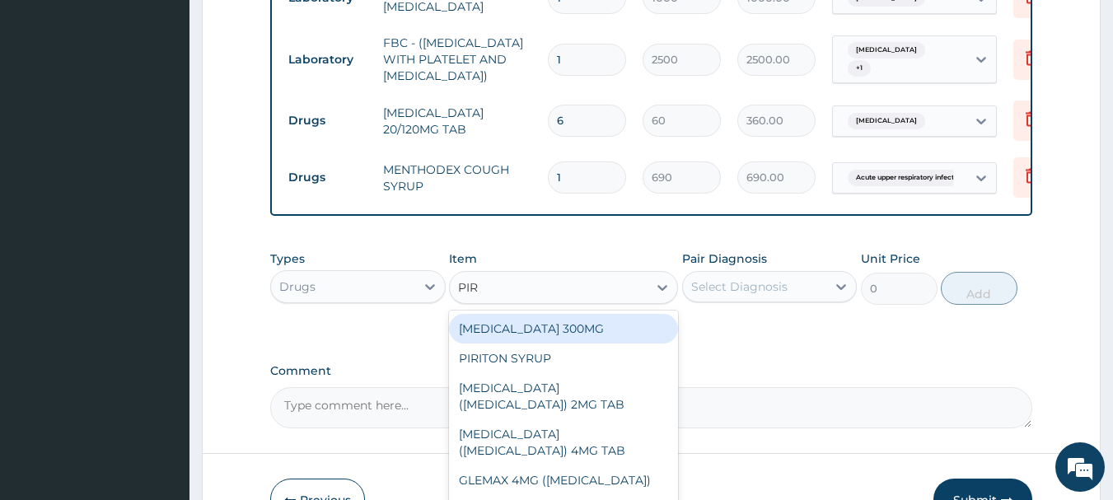
type input "PIRI"
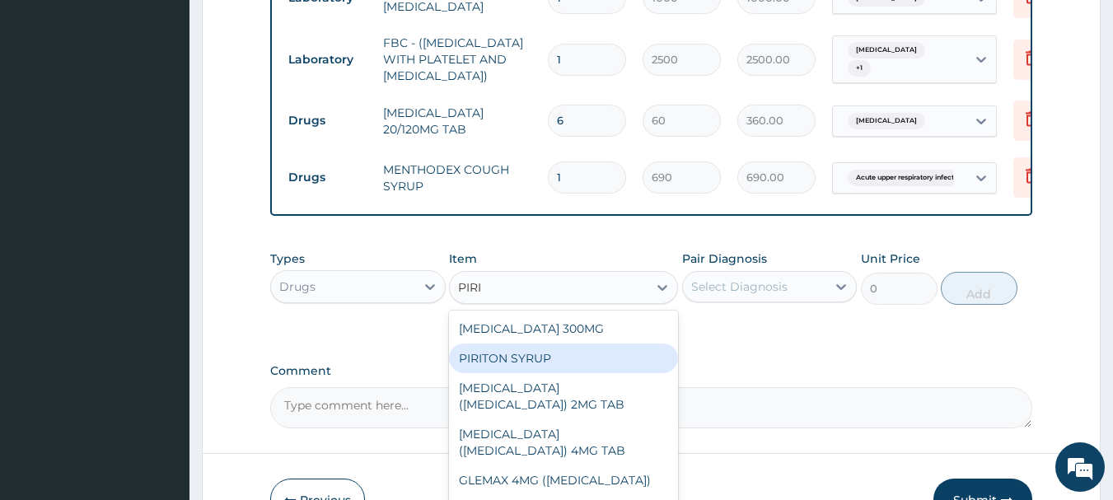
click at [564, 372] on div "PIRITON SYRUP" at bounding box center [563, 359] width 229 height 30
type input "400"
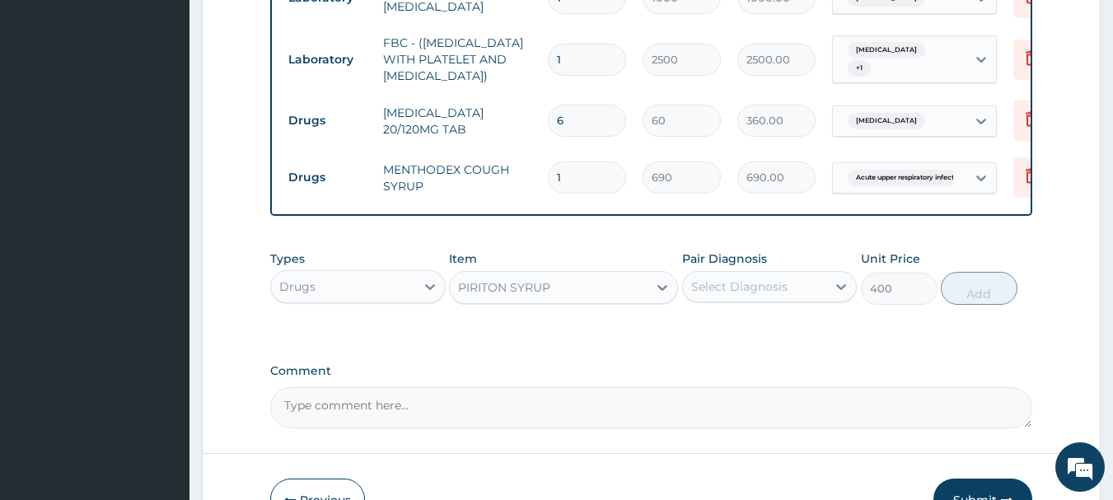
click at [727, 289] on div "Select Diagnosis" at bounding box center [755, 287] width 144 height 26
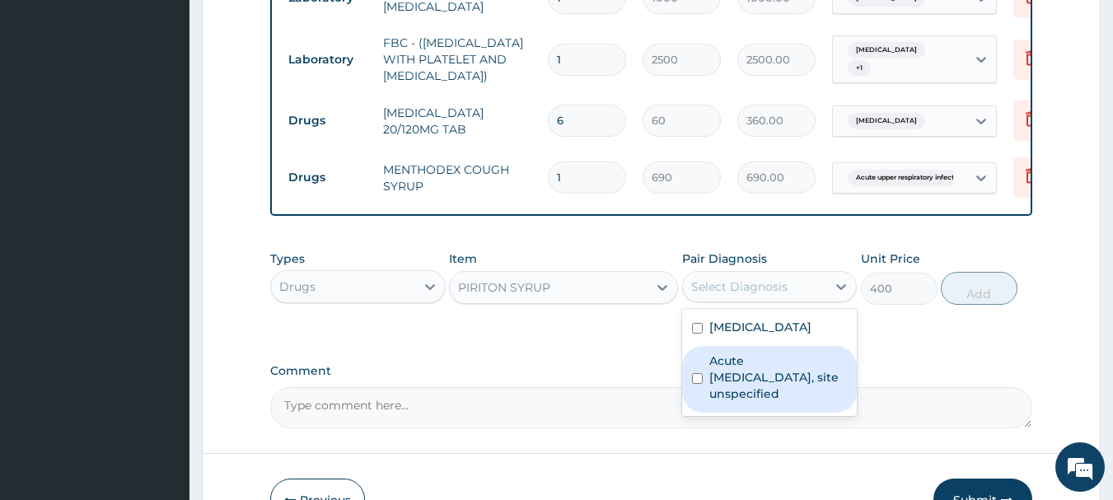
click at [738, 381] on label "Acute [MEDICAL_DATA], site unspecified" at bounding box center [778, 377] width 138 height 49
checkbox input "true"
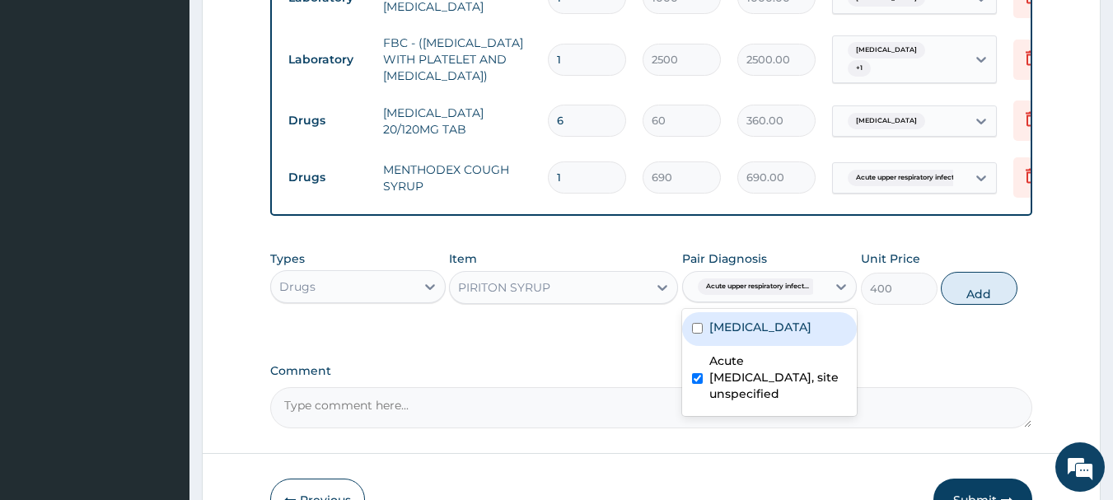
drag, startPoint x: 755, startPoint y: 346, endPoint x: 765, endPoint y: 338, distance: 12.9
click at [756, 335] on label "[MEDICAL_DATA]" at bounding box center [760, 327] width 102 height 16
checkbox input "true"
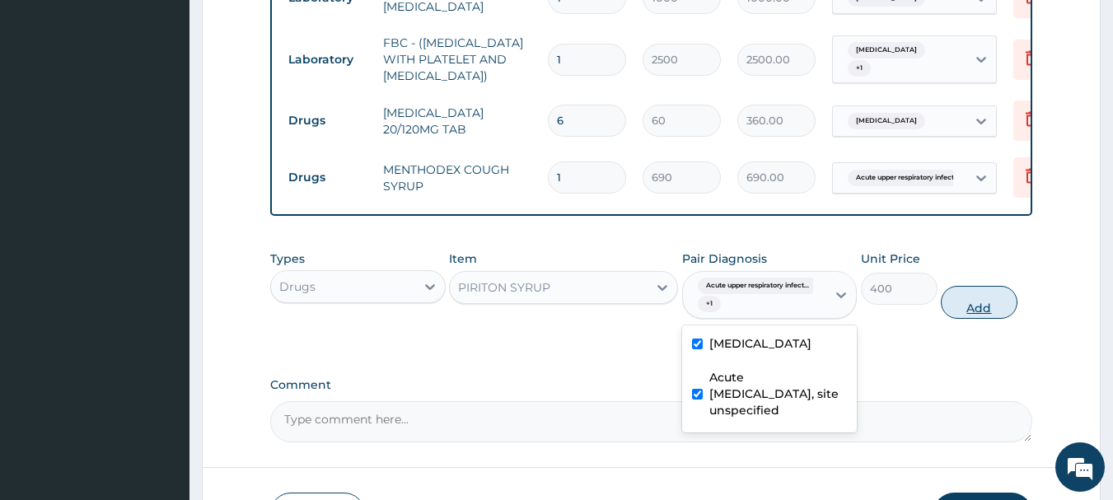
click at [1018, 310] on button "Add" at bounding box center [979, 302] width 77 height 33
type input "0"
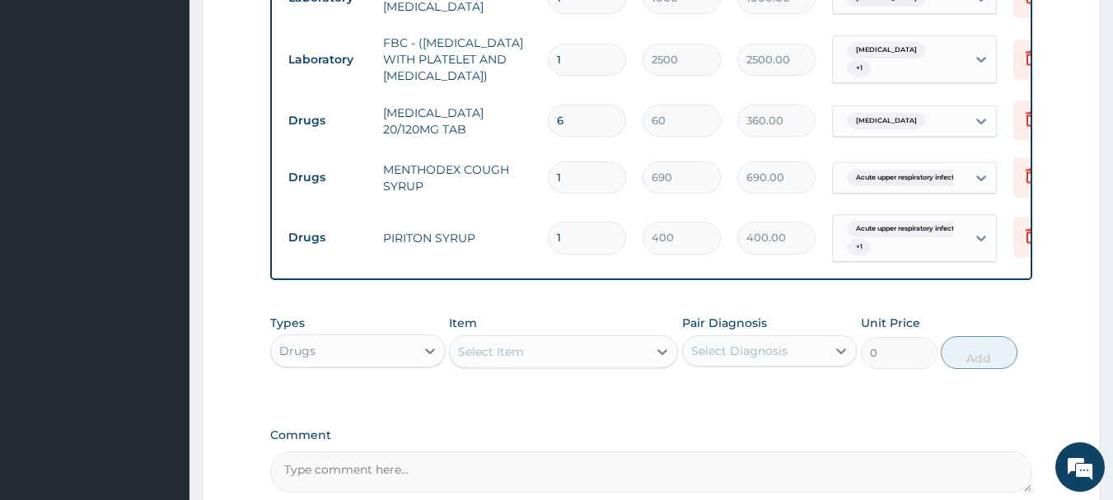
click at [484, 351] on div "Select Item" at bounding box center [549, 352] width 198 height 26
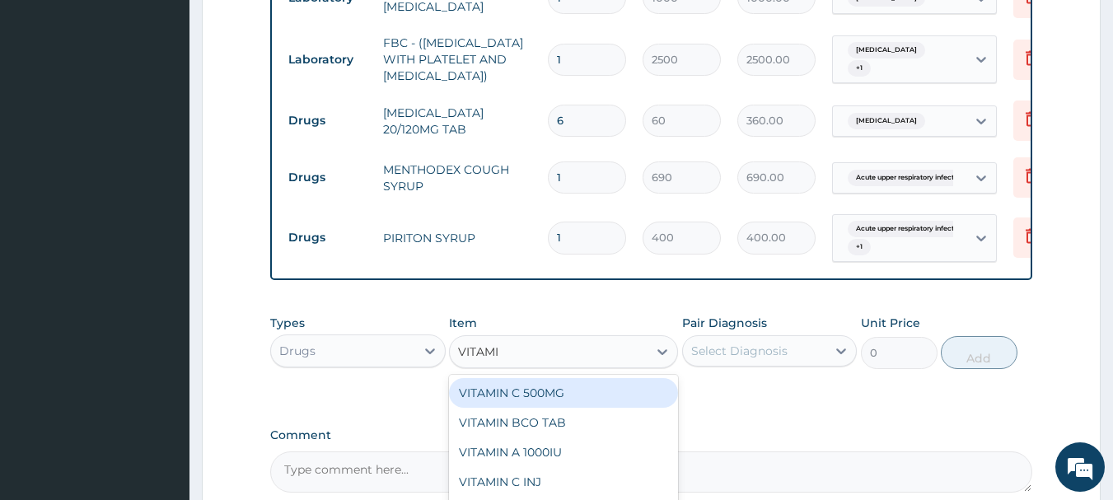
type input "VITAMIN"
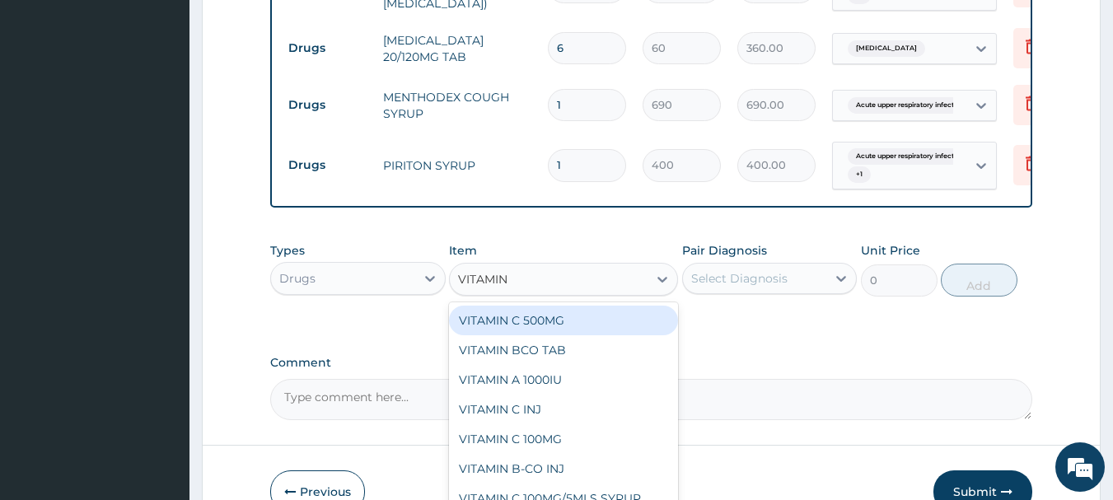
scroll to position [929, 0]
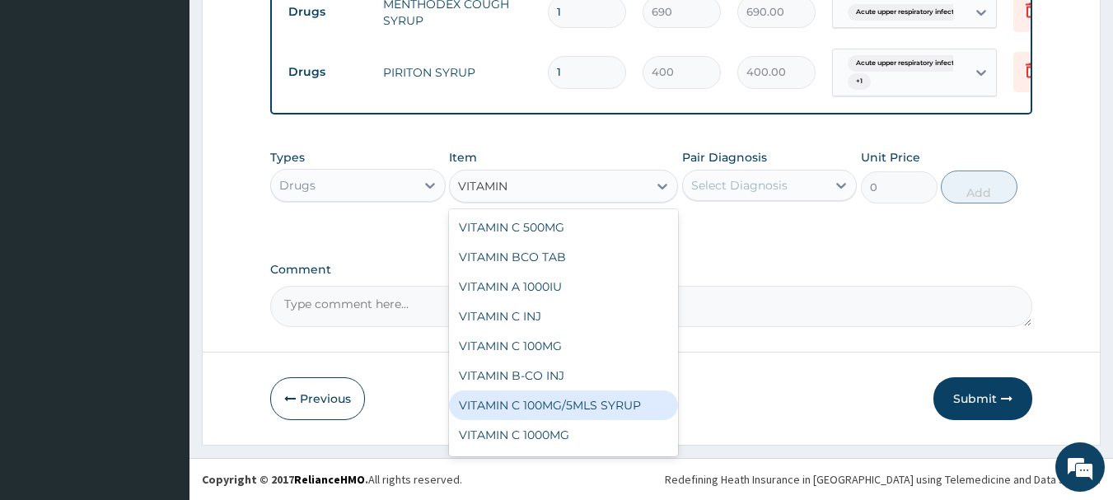
click at [536, 408] on div "VITAMIN C 100MG/5MLS SYRUP" at bounding box center [563, 406] width 229 height 30
type input "260"
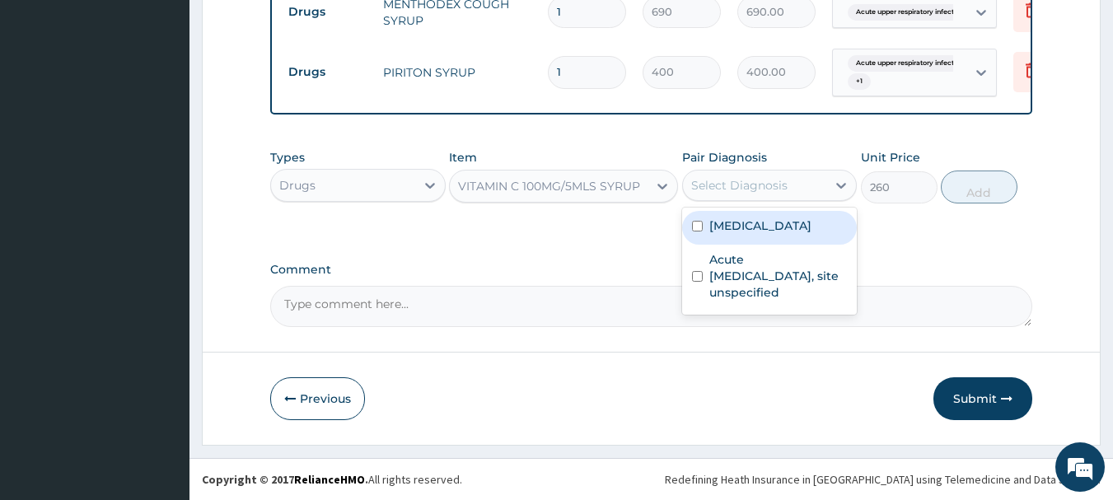
click at [749, 175] on div "Select Diagnosis" at bounding box center [755, 185] width 144 height 26
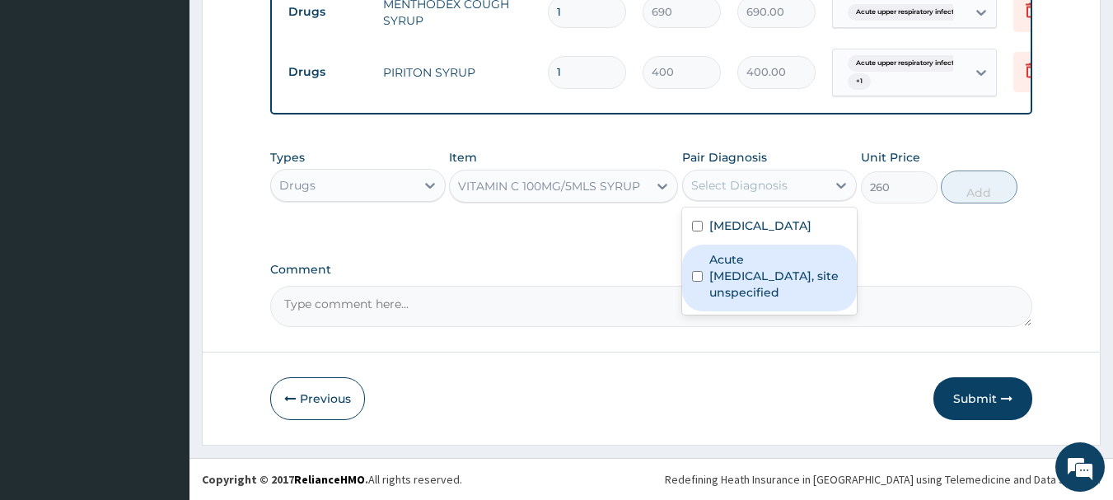
click at [738, 282] on label "Acute [MEDICAL_DATA], site unspecified" at bounding box center [778, 275] width 138 height 49
checkbox input "true"
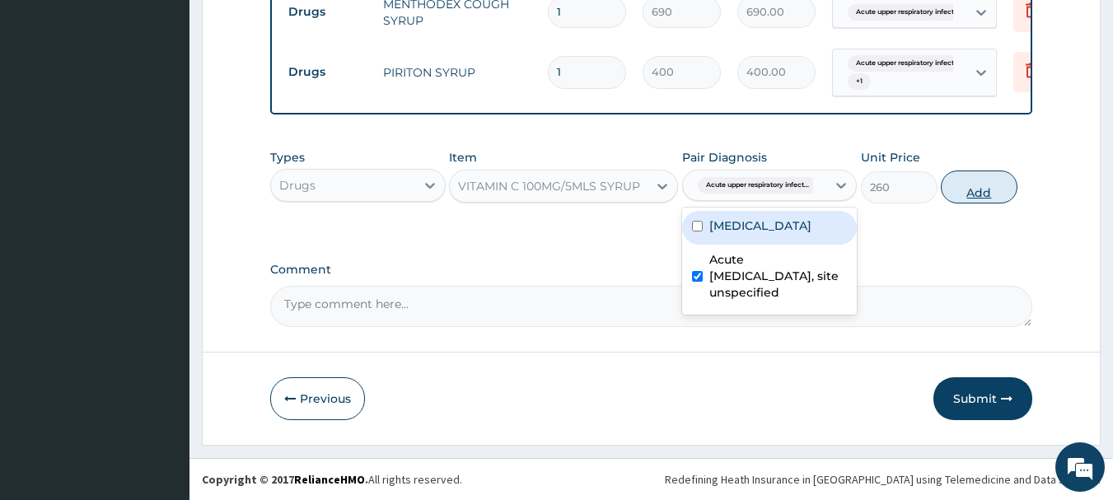
click at [1018, 185] on button "Add" at bounding box center [979, 187] width 77 height 33
type input "0"
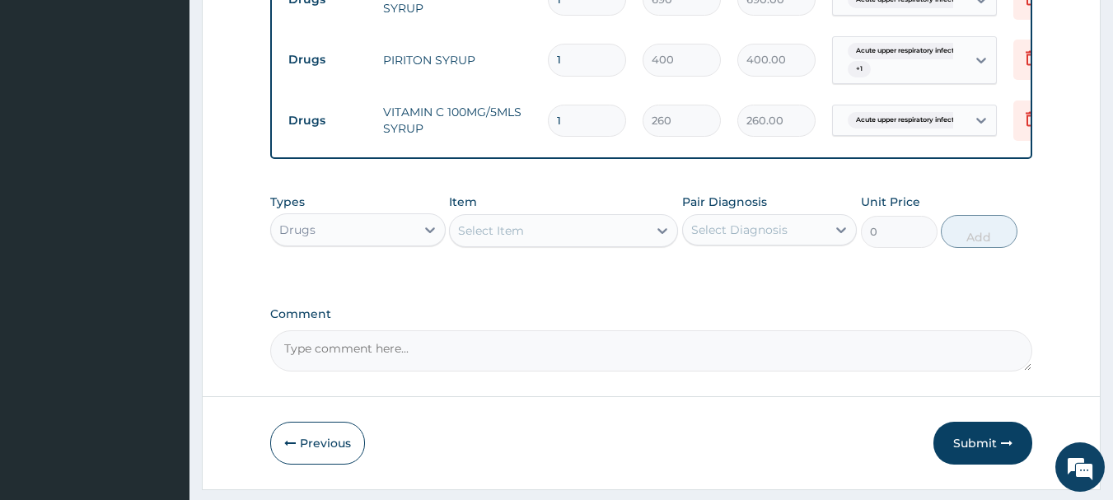
click at [472, 244] on div "Select Item" at bounding box center [549, 231] width 198 height 26
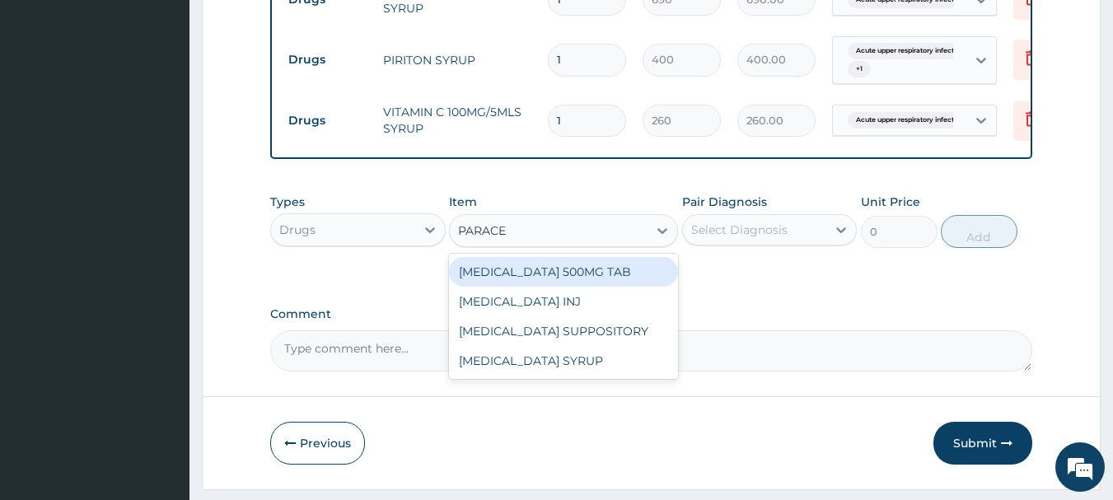
type input "PARACET"
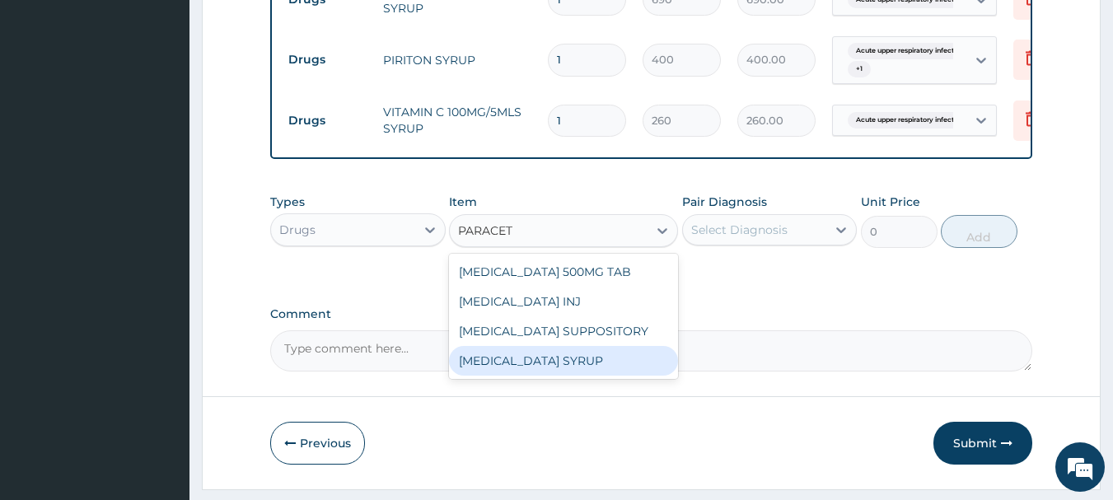
click at [578, 376] on div "[MEDICAL_DATA] SYRUP" at bounding box center [563, 361] width 229 height 30
type input "300"
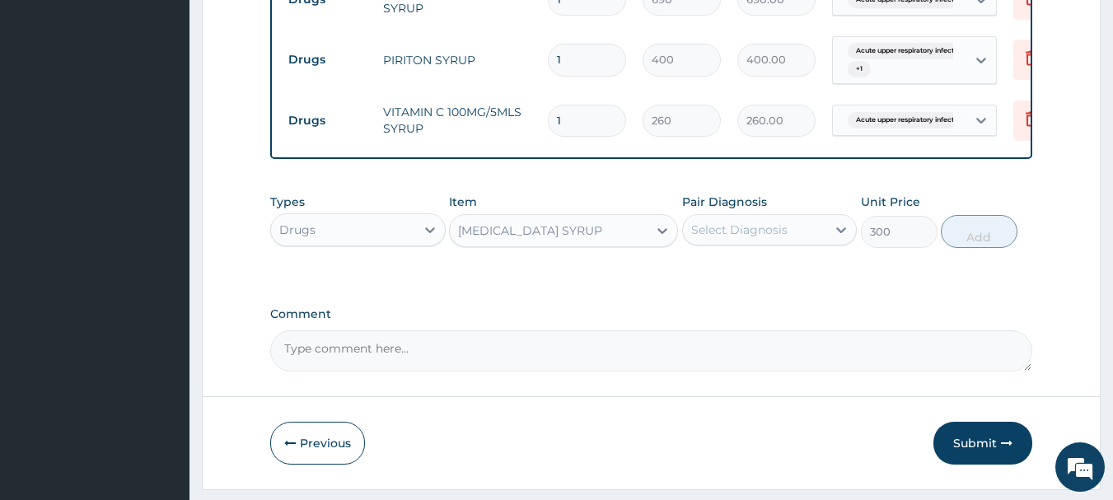
click at [773, 238] on div "Select Diagnosis" at bounding box center [739, 230] width 96 height 16
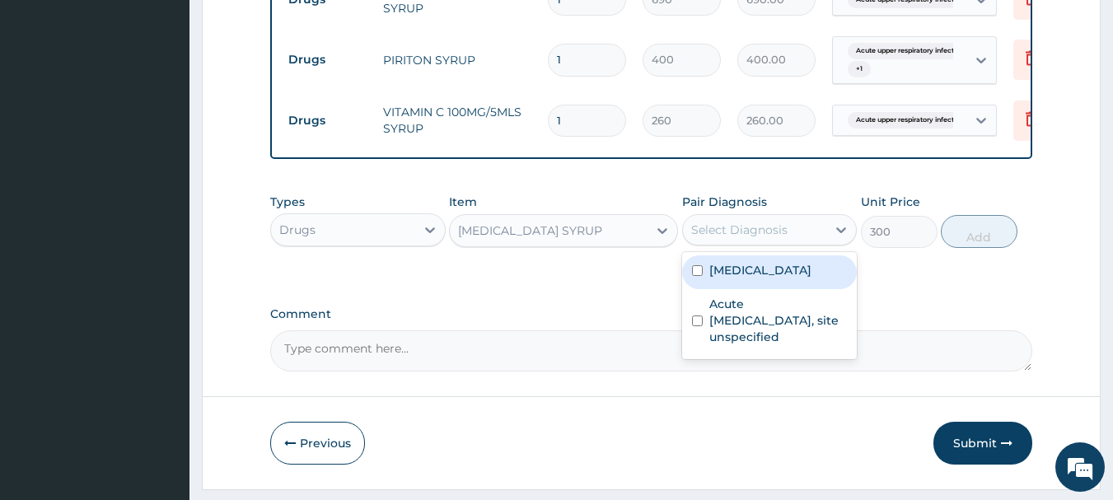
click at [771, 277] on label "[MEDICAL_DATA]" at bounding box center [760, 270] width 102 height 16
checkbox input "true"
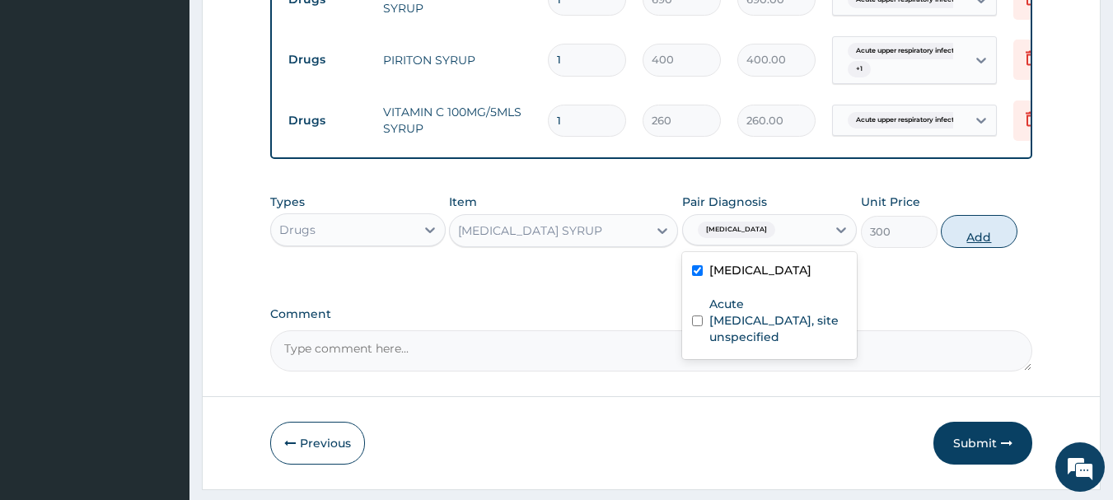
click at [988, 241] on button "Add" at bounding box center [979, 231] width 77 height 33
type input "0"
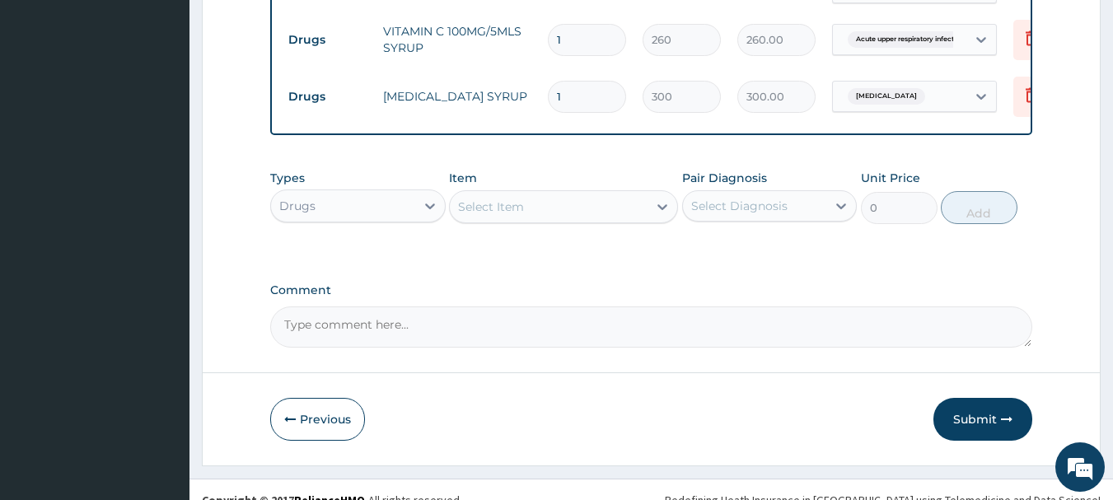
scroll to position [1043, 0]
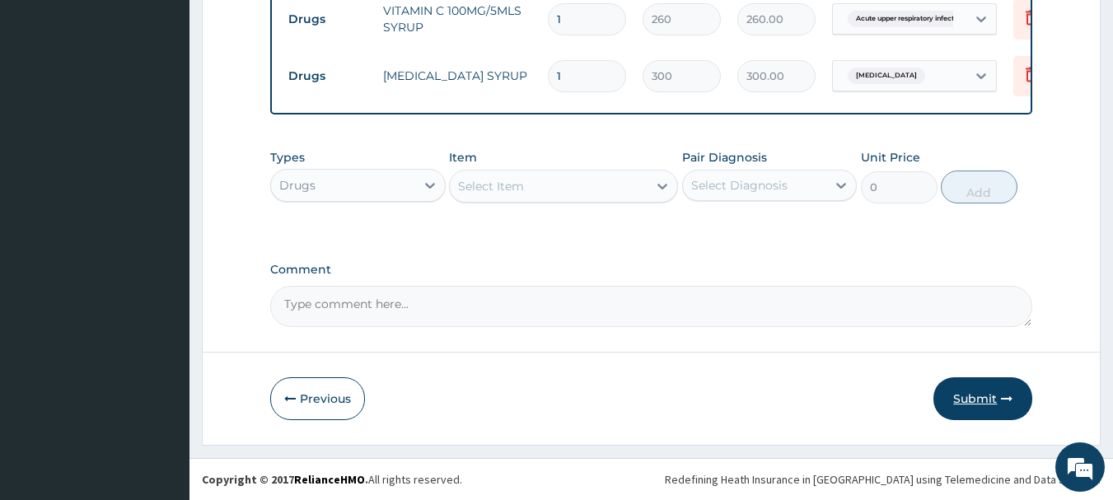
click at [975, 405] on button "Submit" at bounding box center [982, 398] width 99 height 43
